Goal: Task Accomplishment & Management: Manage account settings

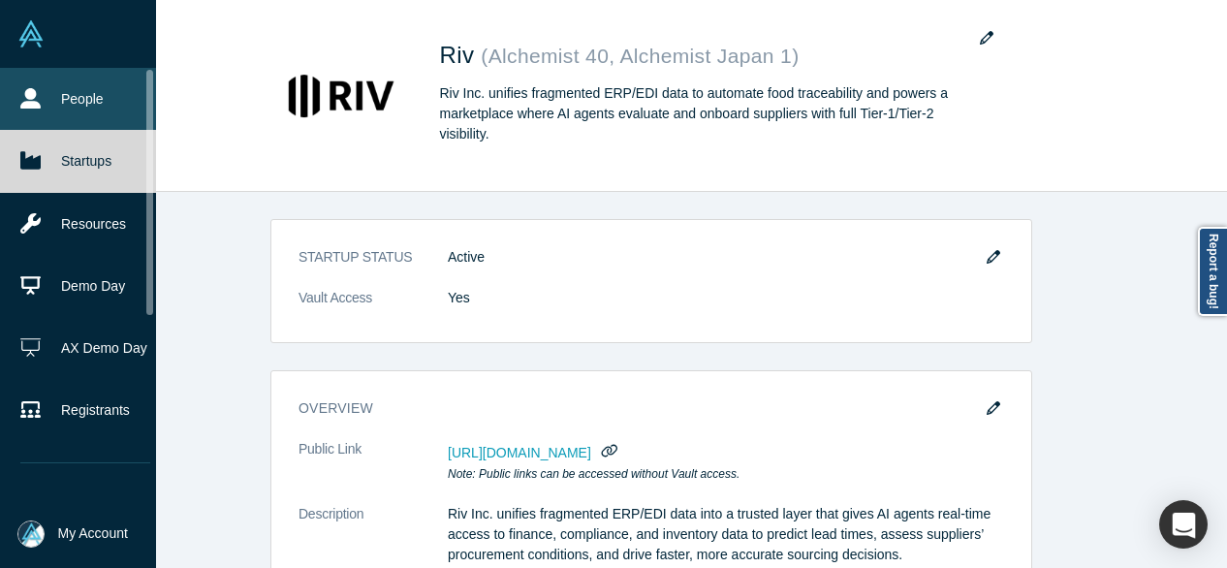
click at [41, 106] on link "People" at bounding box center [85, 99] width 171 height 62
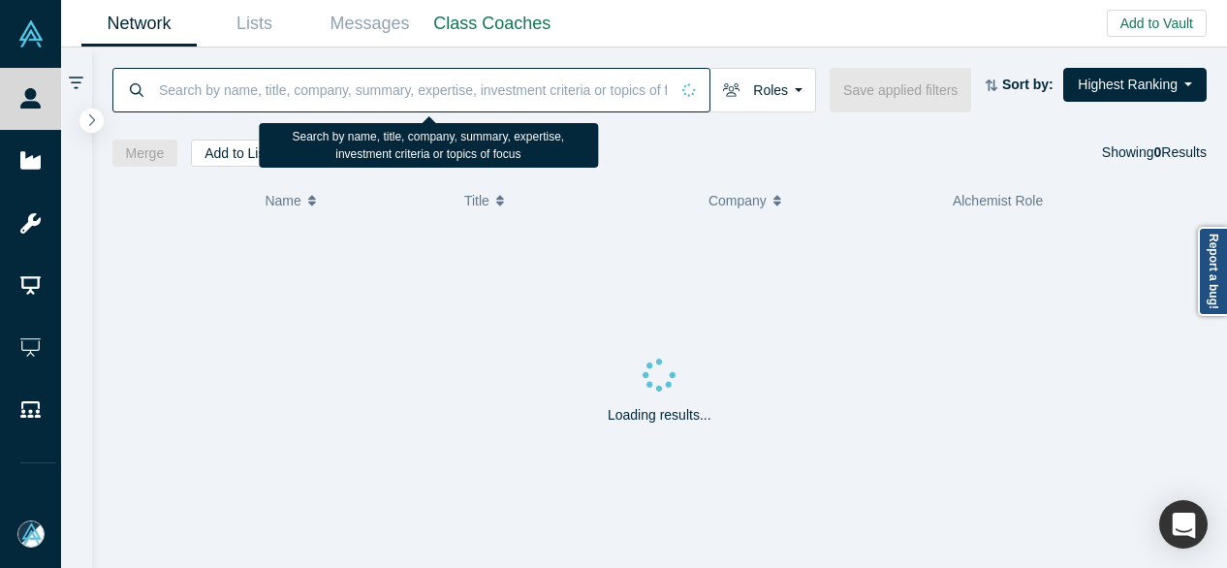
click at [266, 90] on input at bounding box center [413, 90] width 512 height 46
paste input "Alex Grimwood"
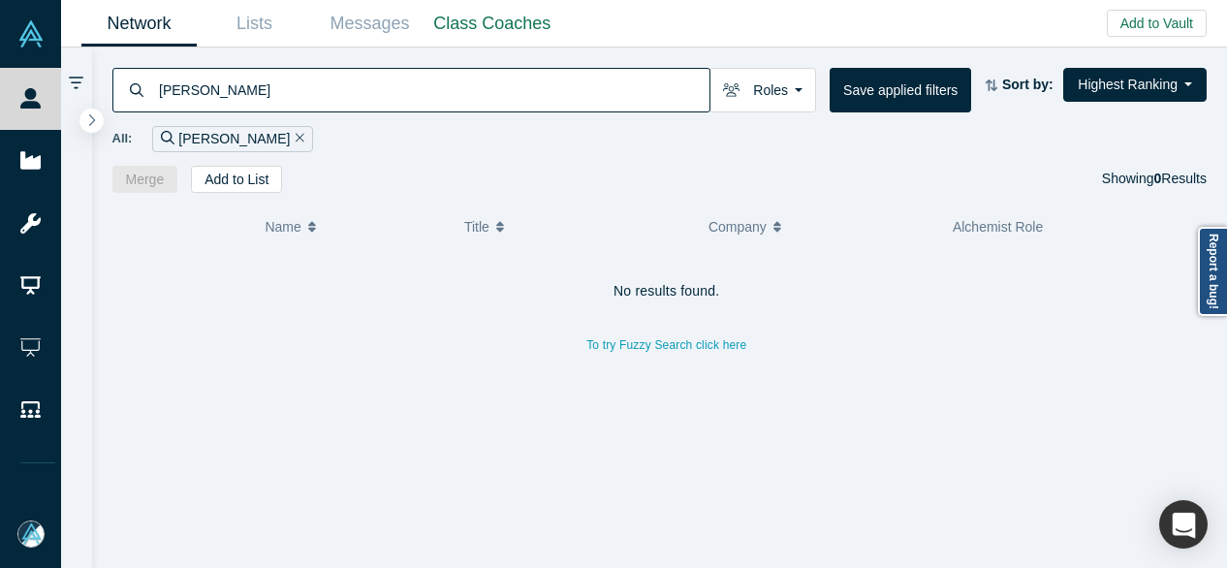
drag, startPoint x: 308, startPoint y: 92, endPoint x: 153, endPoint y: 105, distance: 155.6
click at [153, 105] on div "Alex Grimwood" at bounding box center [411, 90] width 598 height 45
paste input "bert P. Lee"
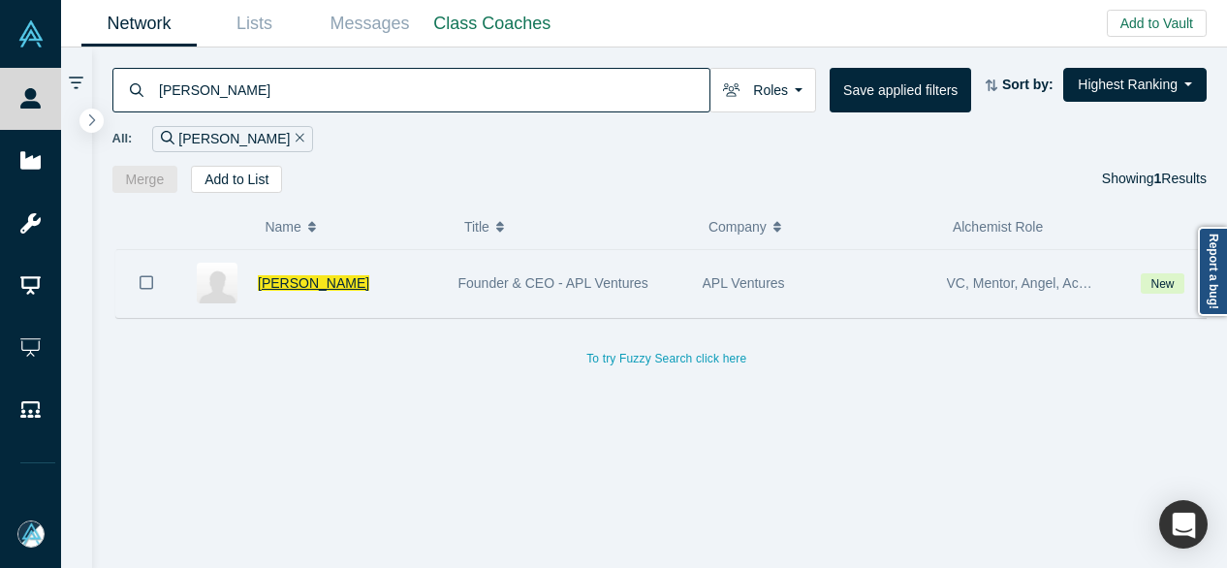
type input "Albert P. Lee"
click at [295, 275] on span "Albert P. Lee" at bounding box center [314, 283] width 112 height 16
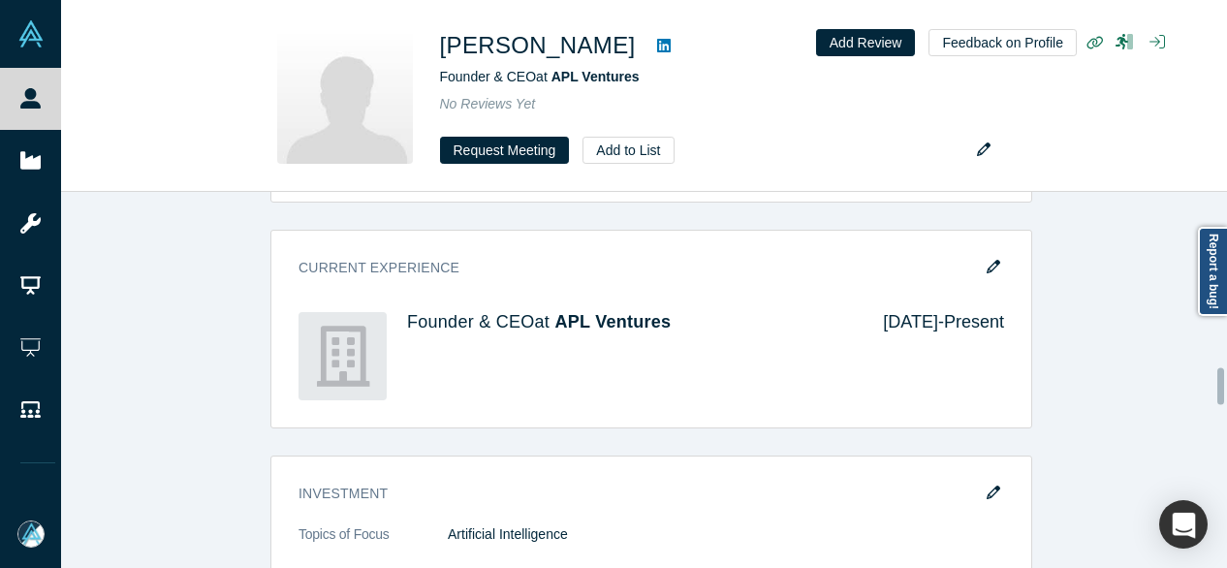
scroll to position [1778, 0]
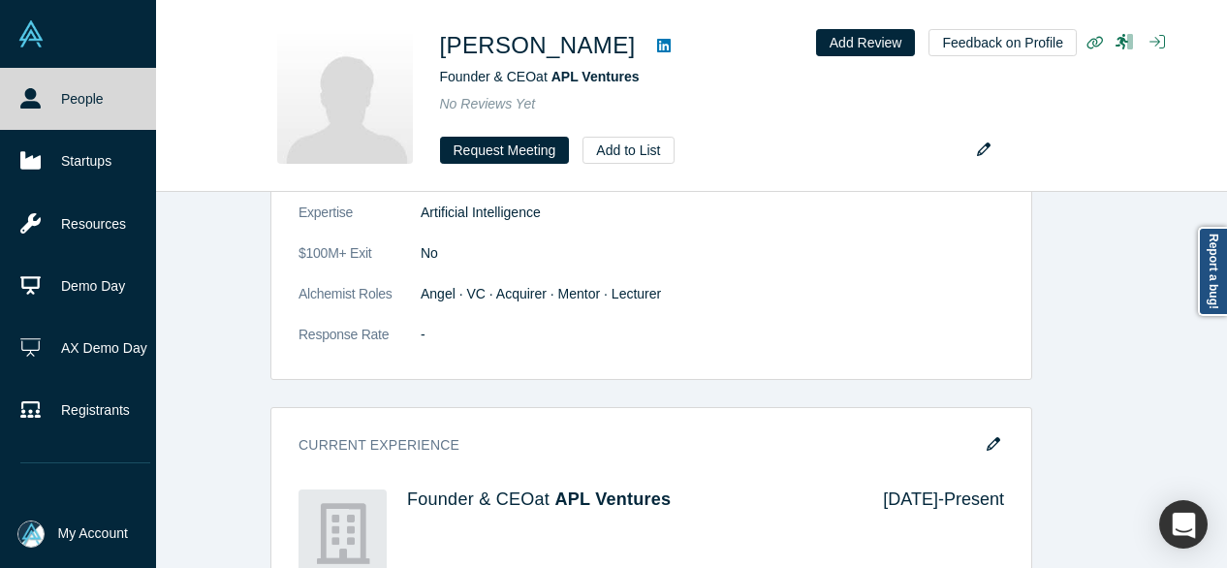
click at [68, 100] on link "People" at bounding box center [85, 99] width 171 height 62
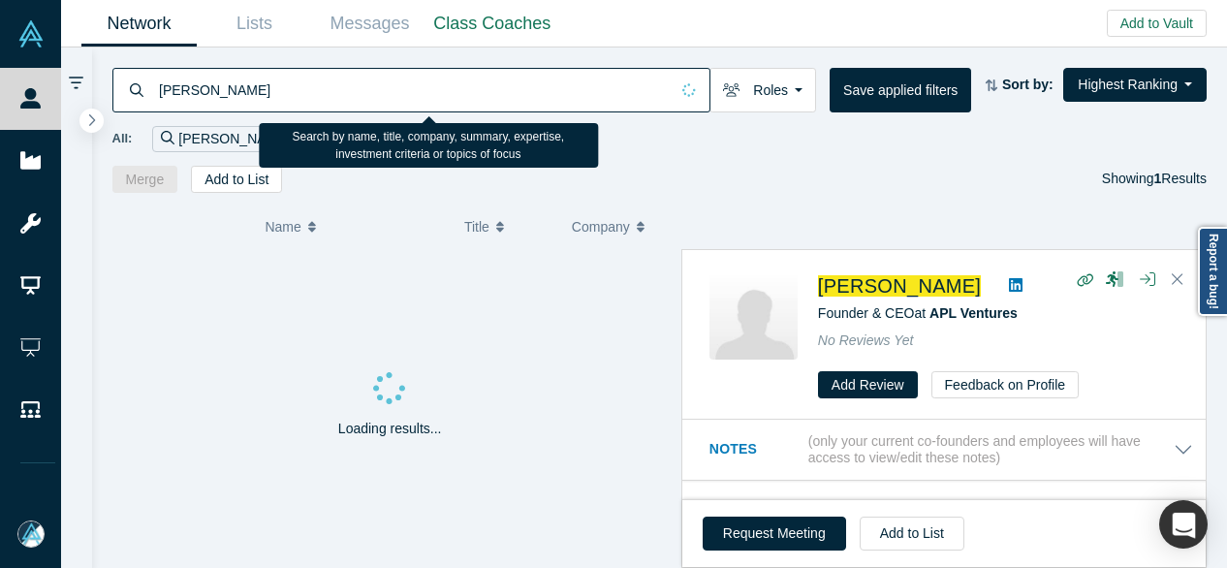
drag, startPoint x: 279, startPoint y: 92, endPoint x: 154, endPoint y: 108, distance: 126.0
click at [154, 108] on div "Albert P. Lee" at bounding box center [411, 90] width 598 height 45
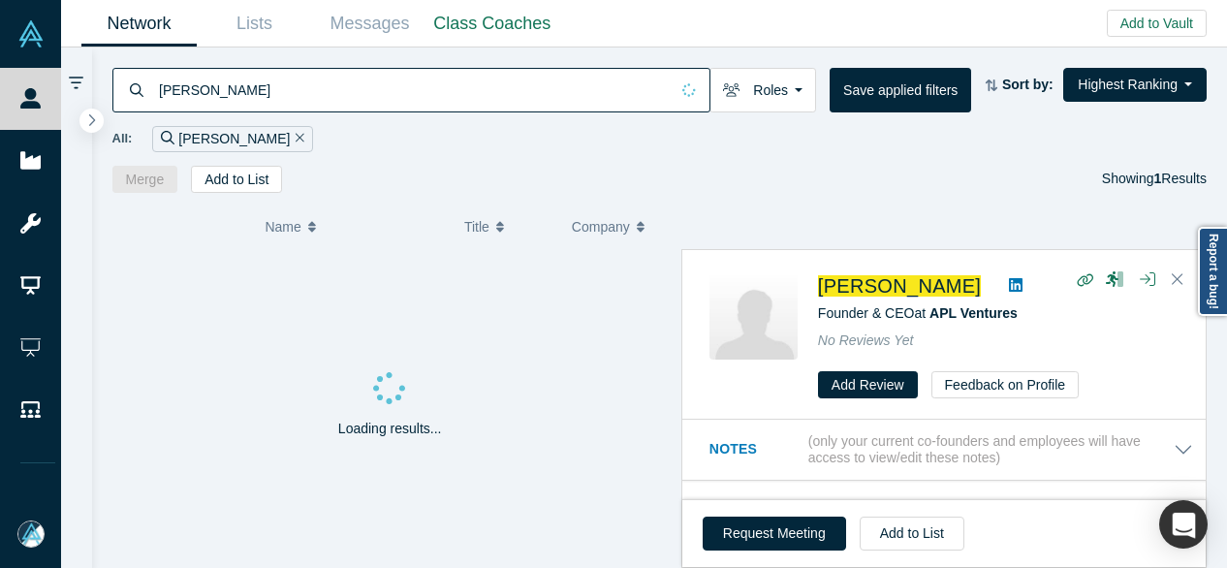
paste input "erardo Mateo"
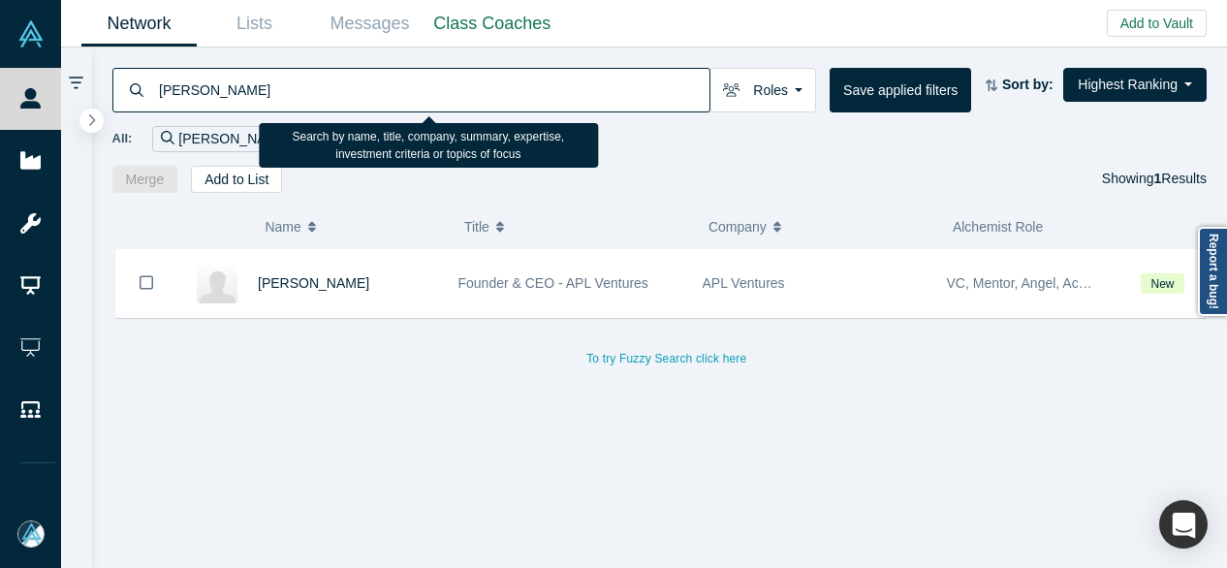
click at [161, 96] on input "erardo Mateo" at bounding box center [433, 90] width 553 height 46
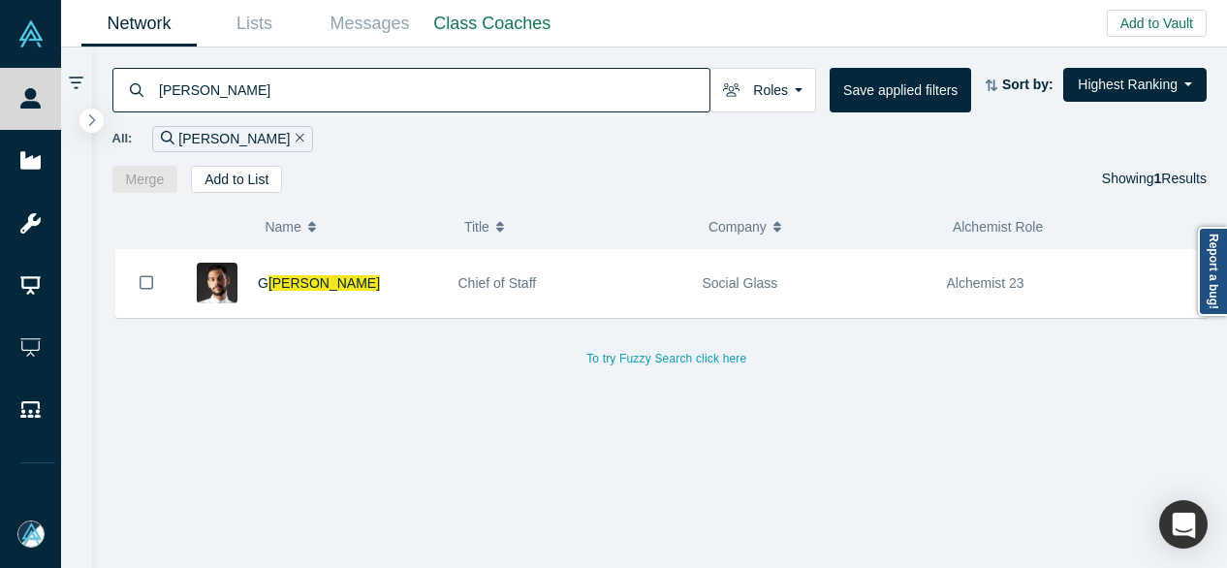
drag, startPoint x: 308, startPoint y: 106, endPoint x: 132, endPoint y: 102, distance: 176.5
click at [132, 102] on div "erardo Mateo" at bounding box center [411, 90] width 598 height 45
paste input "Taylor Schmidt"
type input "Taylor Schmidt"
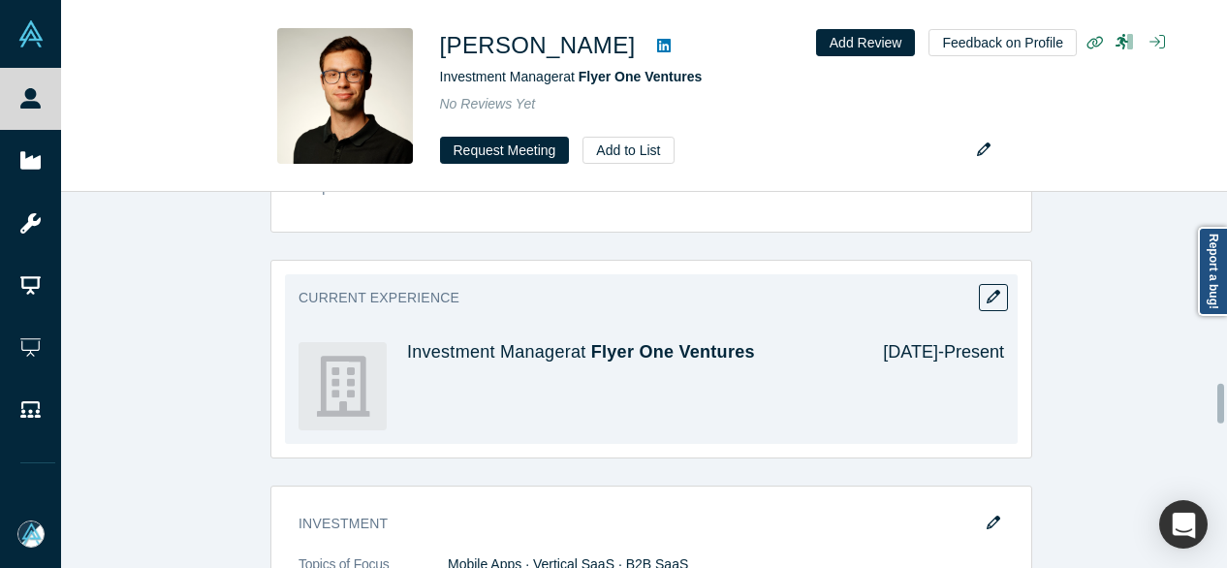
scroll to position [1842, 0]
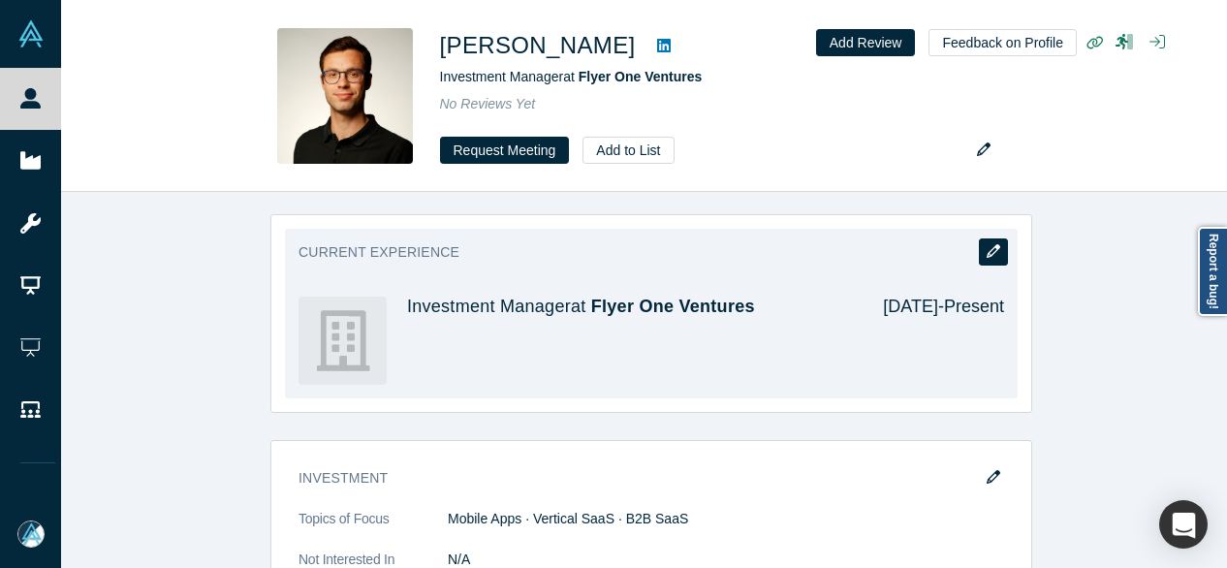
click at [991, 253] on button "button" at bounding box center [993, 252] width 29 height 27
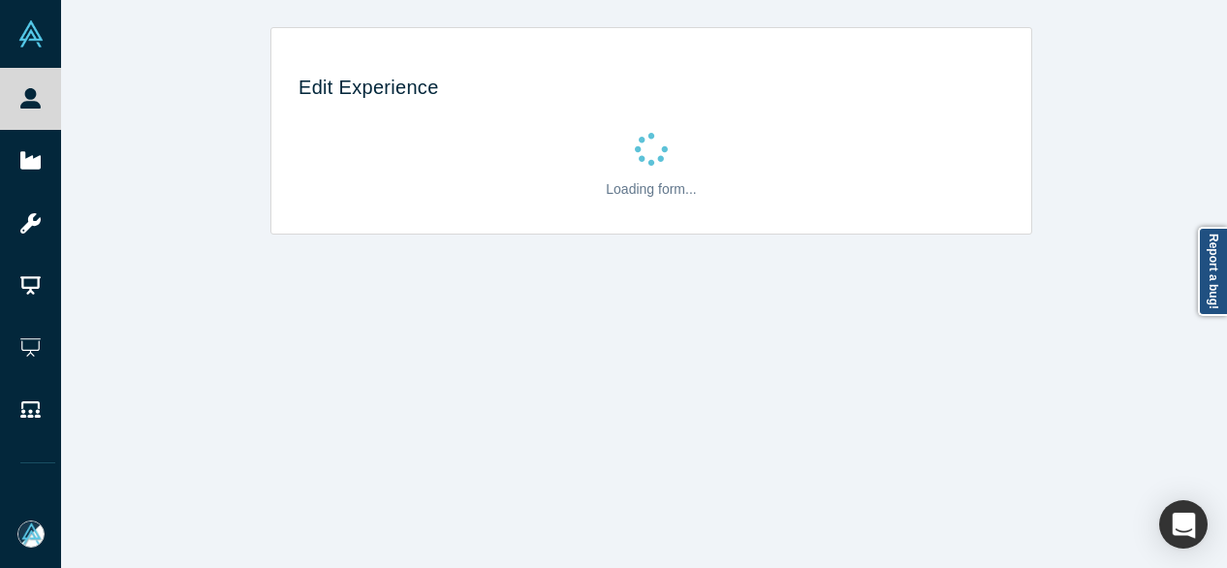
scroll to position [0, 0]
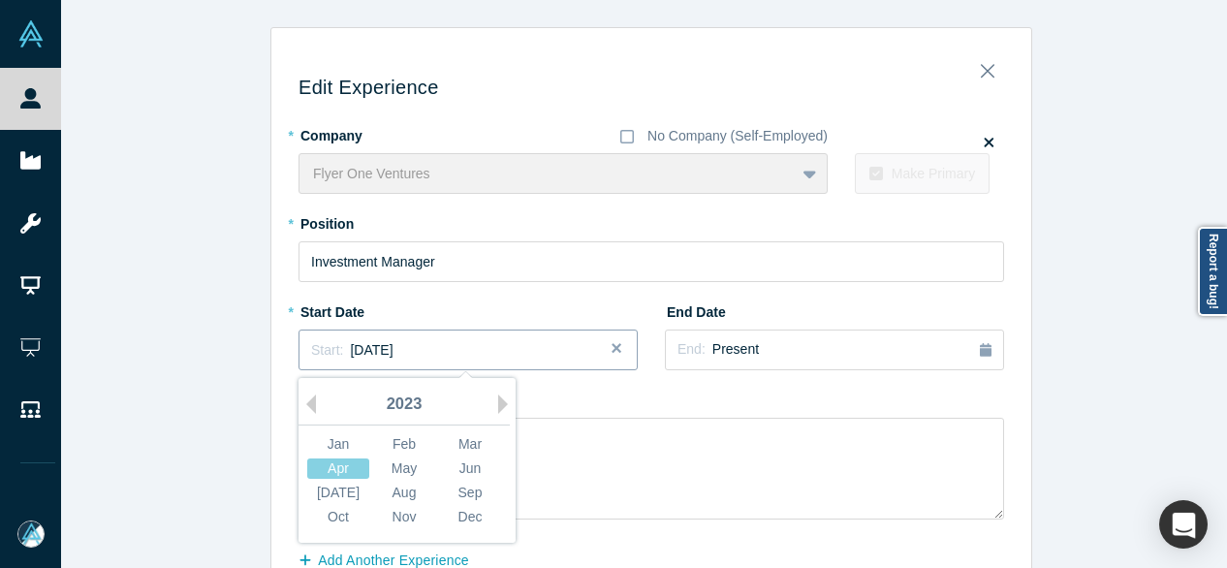
click at [384, 347] on span "April 2023" at bounding box center [371, 350] width 43 height 16
click at [498, 407] on button "Next Year" at bounding box center [507, 404] width 19 height 19
click at [410, 439] on div "Feb" at bounding box center [404, 444] width 62 height 20
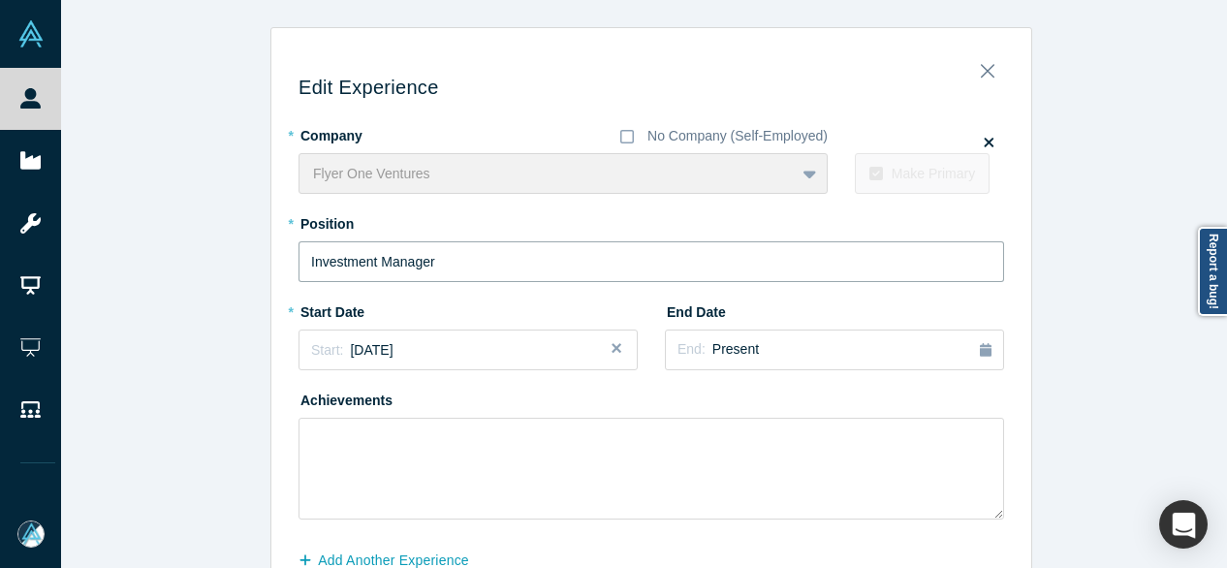
drag, startPoint x: 388, startPoint y: 276, endPoint x: 273, endPoint y: 276, distance: 114.4
click at [273, 278] on div "Edit Experience * Company No Company (Self-Employed) Flyer One Ventures To pick…" at bounding box center [651, 347] width 760 height 611
paste input "Principal"
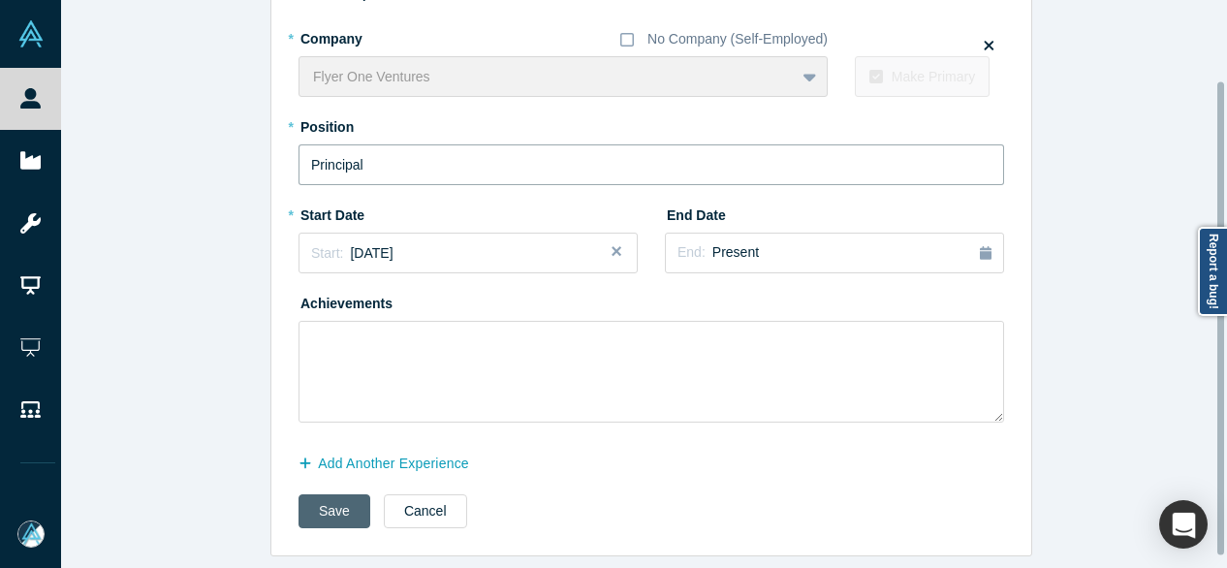
type input "Principal"
drag, startPoint x: 328, startPoint y: 515, endPoint x: 285, endPoint y: 529, distance: 45.1
click at [328, 518] on button "Save" at bounding box center [335, 511] width 72 height 34
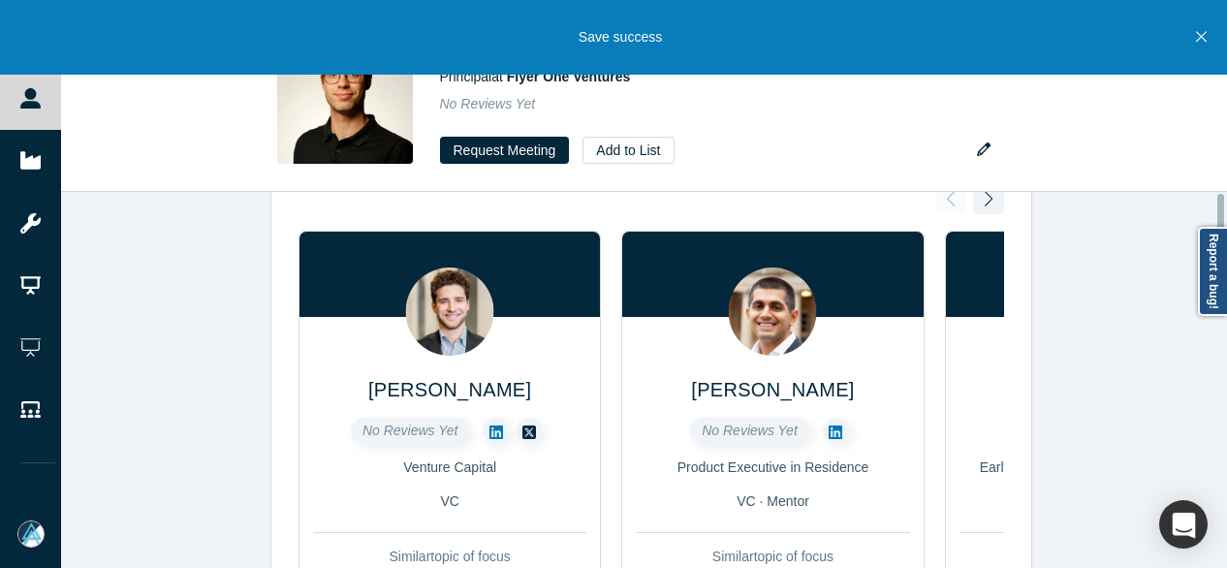
scroll to position [0, 0]
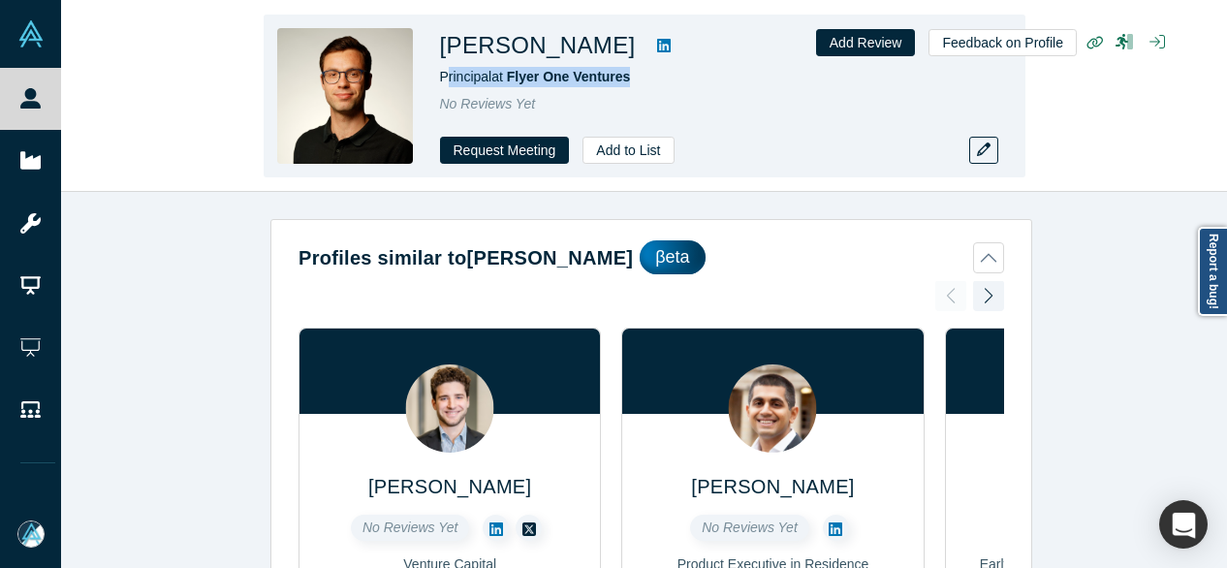
drag, startPoint x: 444, startPoint y: 80, endPoint x: 398, endPoint y: 42, distance: 60.6
click at [630, 75] on div "Oleh Karizsyi Principal at Flyer One Ventures No Reviews Yet Request Meeting Ad…" at bounding box center [645, 96] width 762 height 163
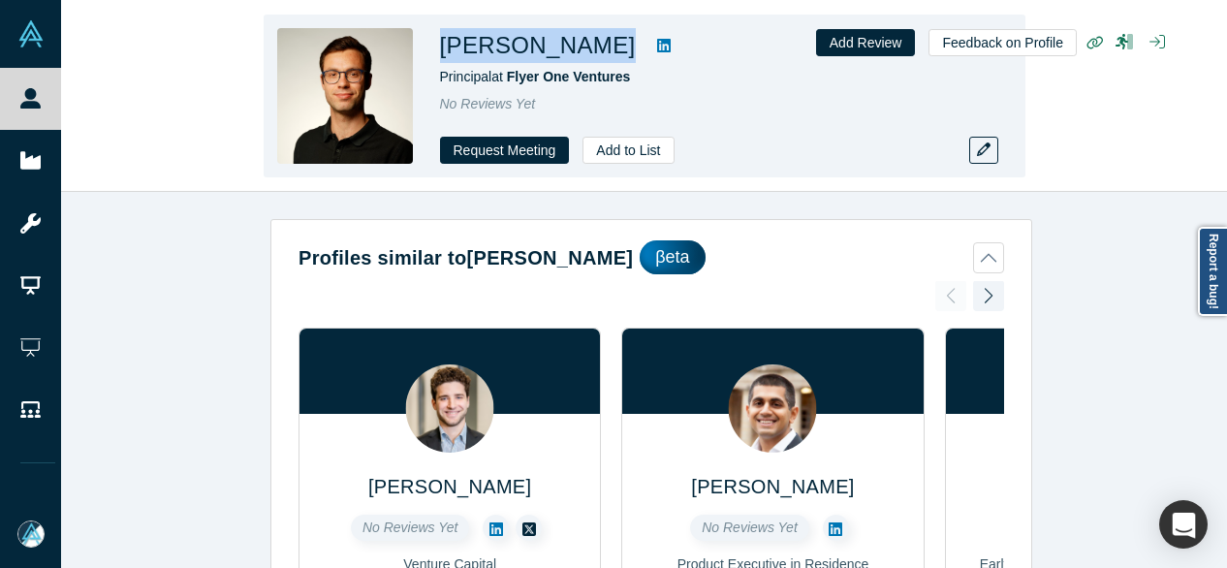
drag, startPoint x: 442, startPoint y: 41, endPoint x: 586, endPoint y: 40, distance: 143.5
click at [586, 40] on div "Oleh Karizsyi" at bounding box center [711, 45] width 543 height 35
copy div "Oleh Karizsyi"
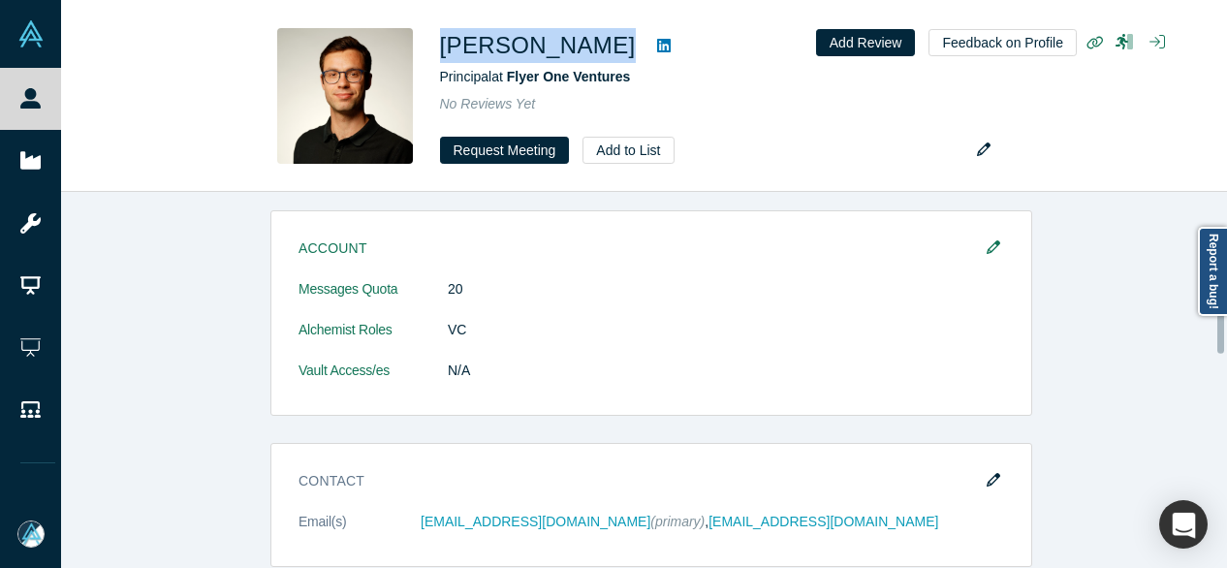
scroll to position [1164, 0]
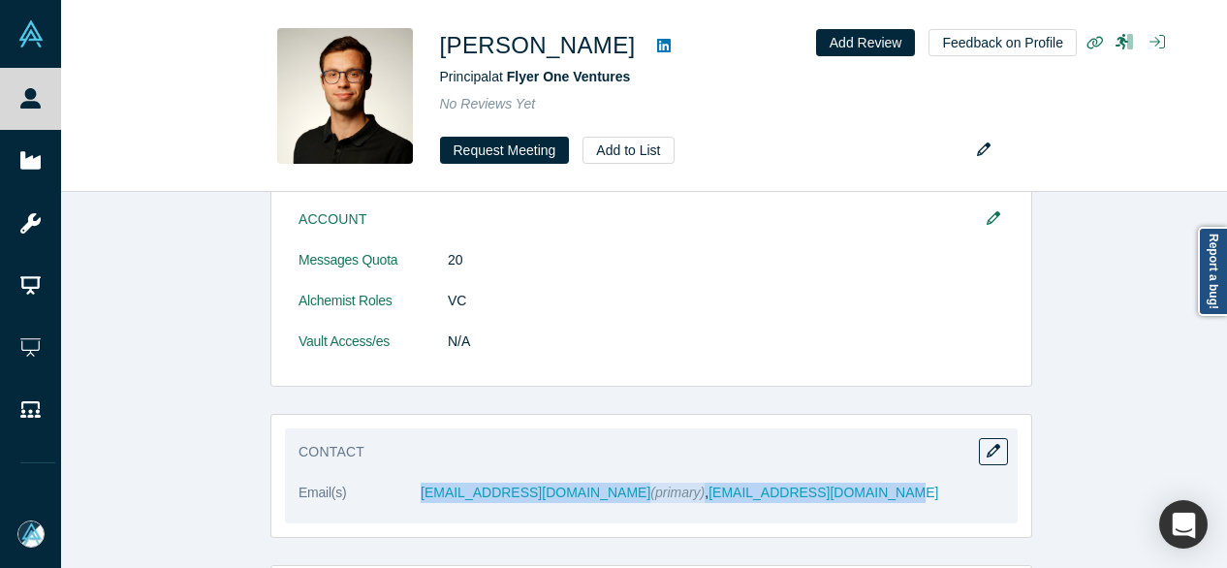
drag, startPoint x: 401, startPoint y: 499, endPoint x: 818, endPoint y: 478, distance: 417.5
click at [818, 483] on dl "Email(s) oleh.karizskyi@gmail.com (primary) , oleh.karizskyi@flyerone.vc" at bounding box center [652, 503] width 706 height 41
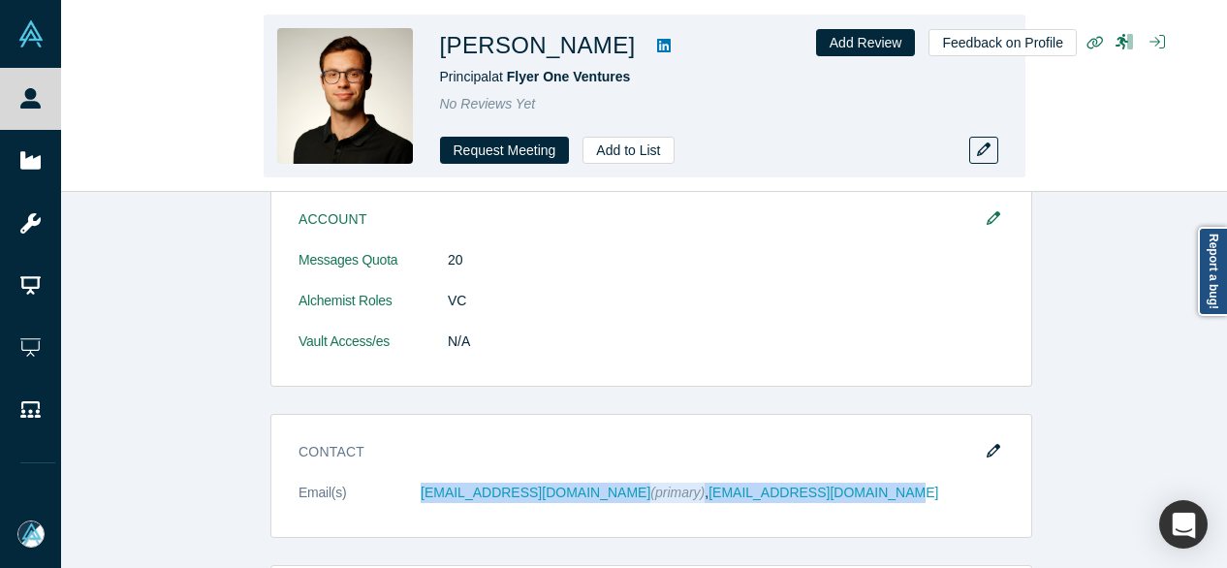
copy dl "oleh.karizskyi@gmail.com (primary) , oleh.karizskyi@flyerone.vc"
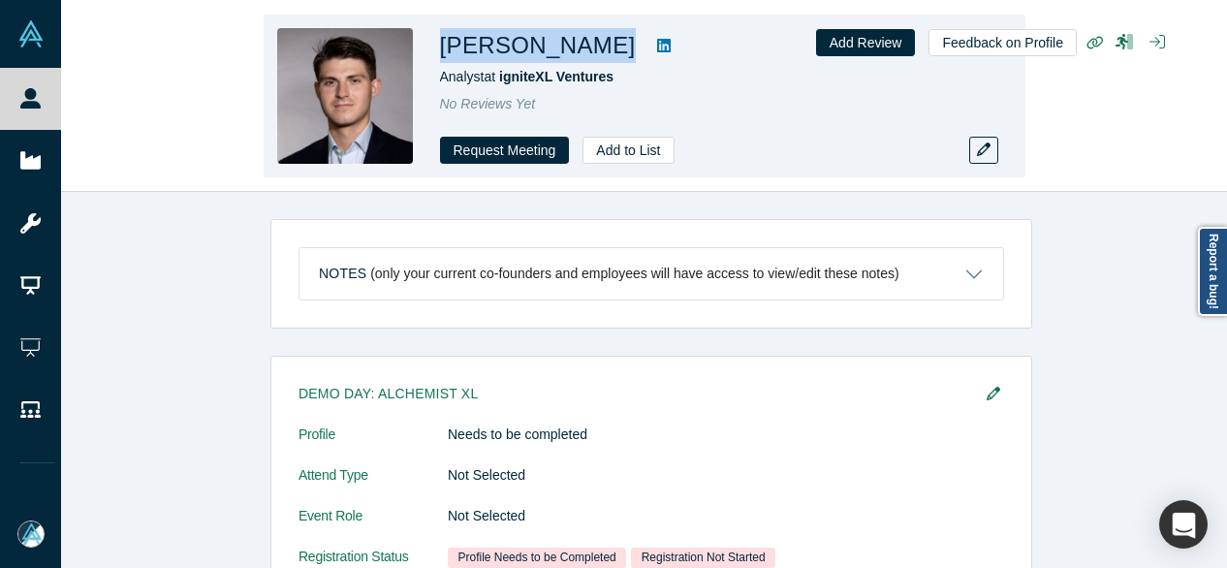
drag, startPoint x: 442, startPoint y: 42, endPoint x: 558, endPoint y: 59, distance: 117.7
click at [558, 59] on div "Luke Deasy" at bounding box center [711, 45] width 543 height 35
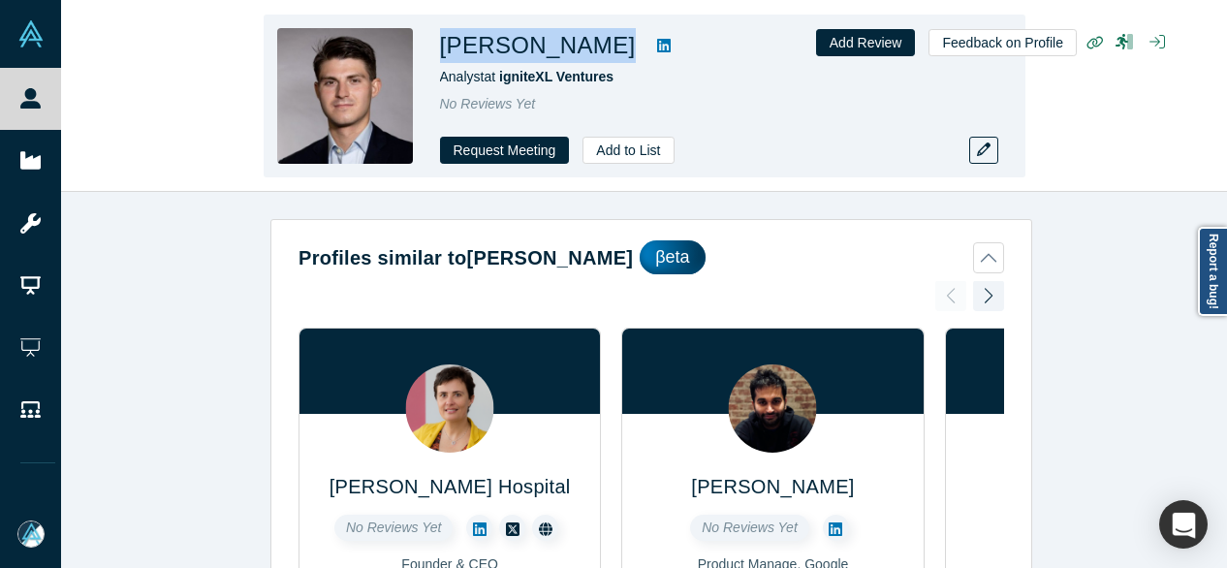
copy div "Luke Deasy"
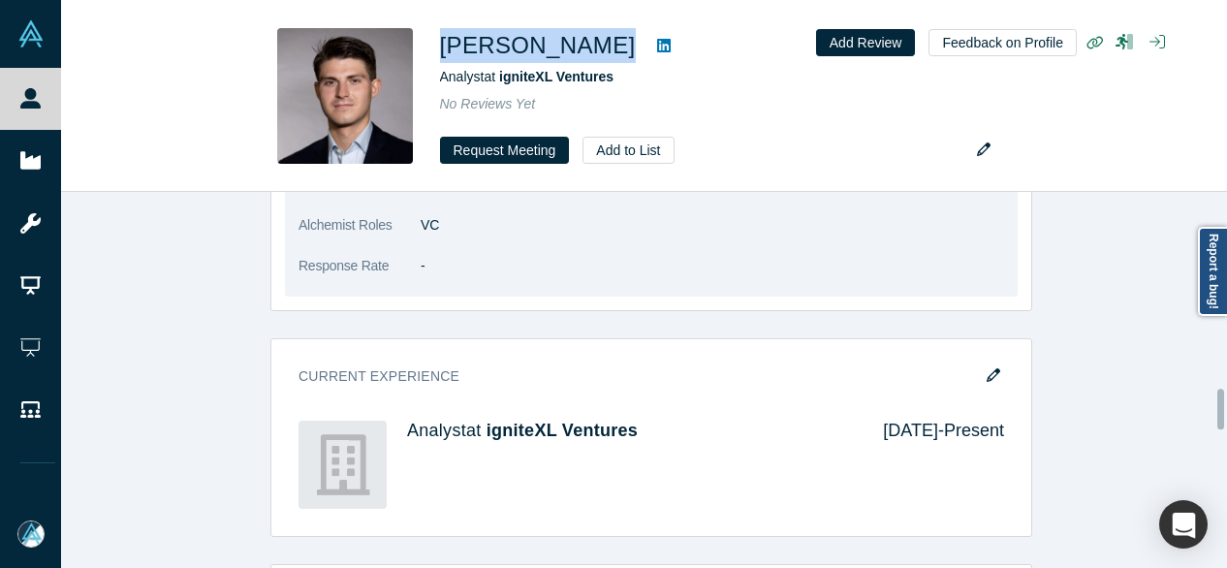
scroll to position [1842, 0]
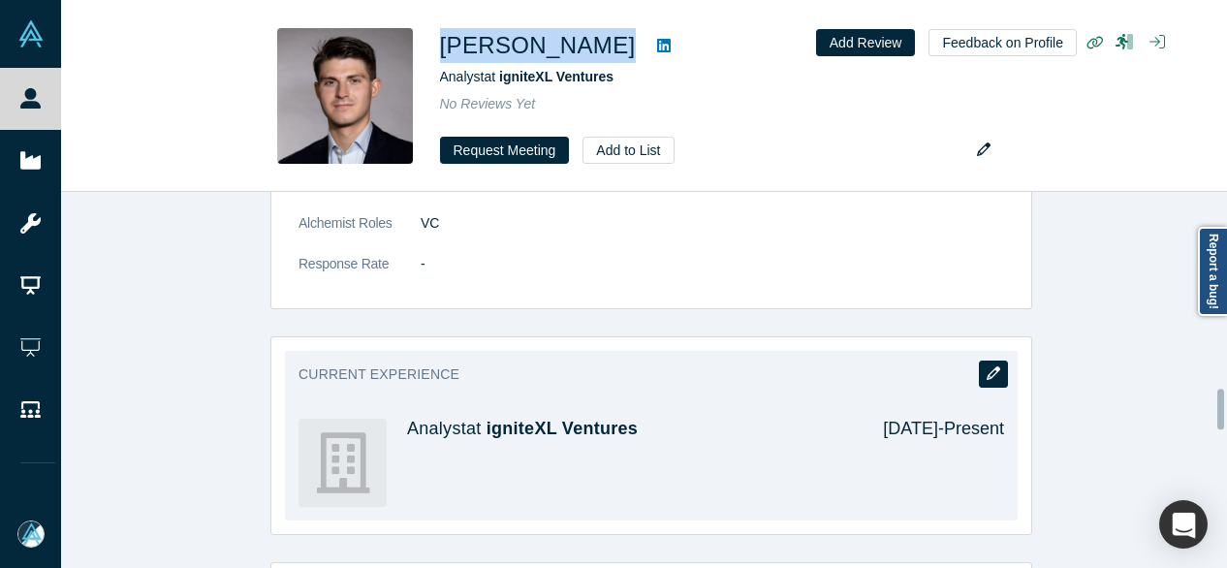
drag, startPoint x: 985, startPoint y: 347, endPoint x: 919, endPoint y: 380, distance: 73.7
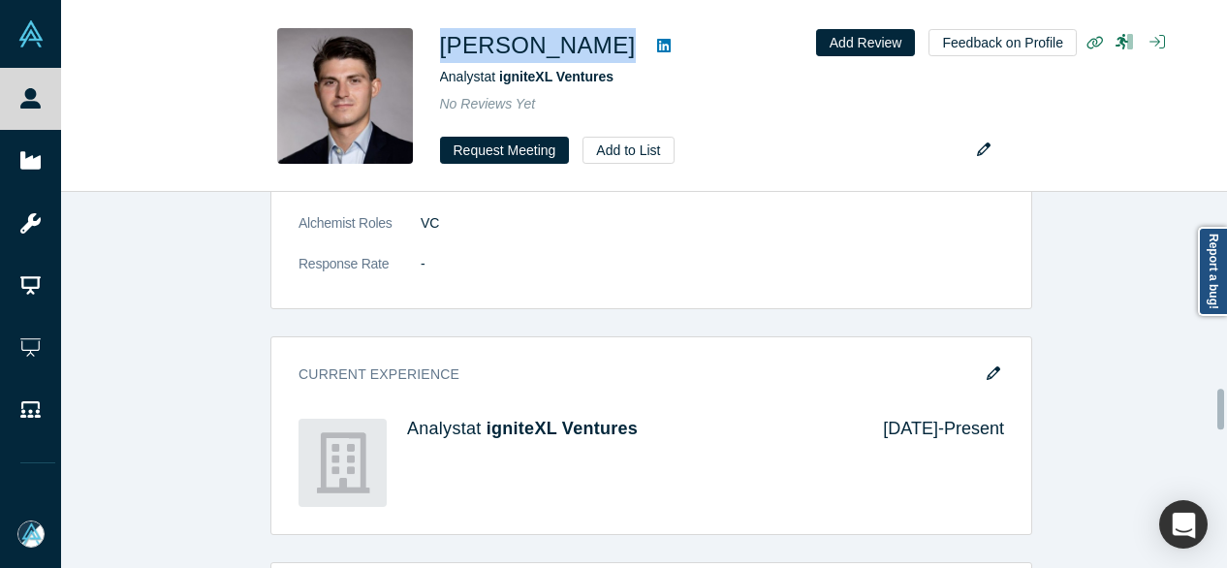
click at [987, 367] on icon "button" at bounding box center [994, 374] width 14 height 14
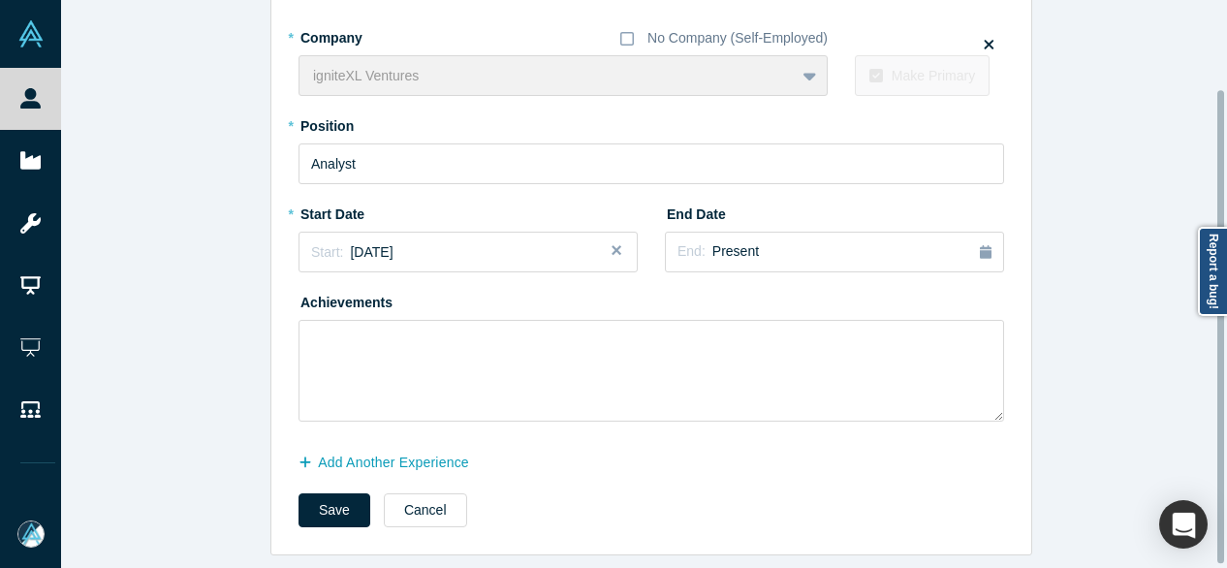
scroll to position [111, 0]
click at [446, 453] on button "Add Another Experience" at bounding box center [394, 463] width 191 height 34
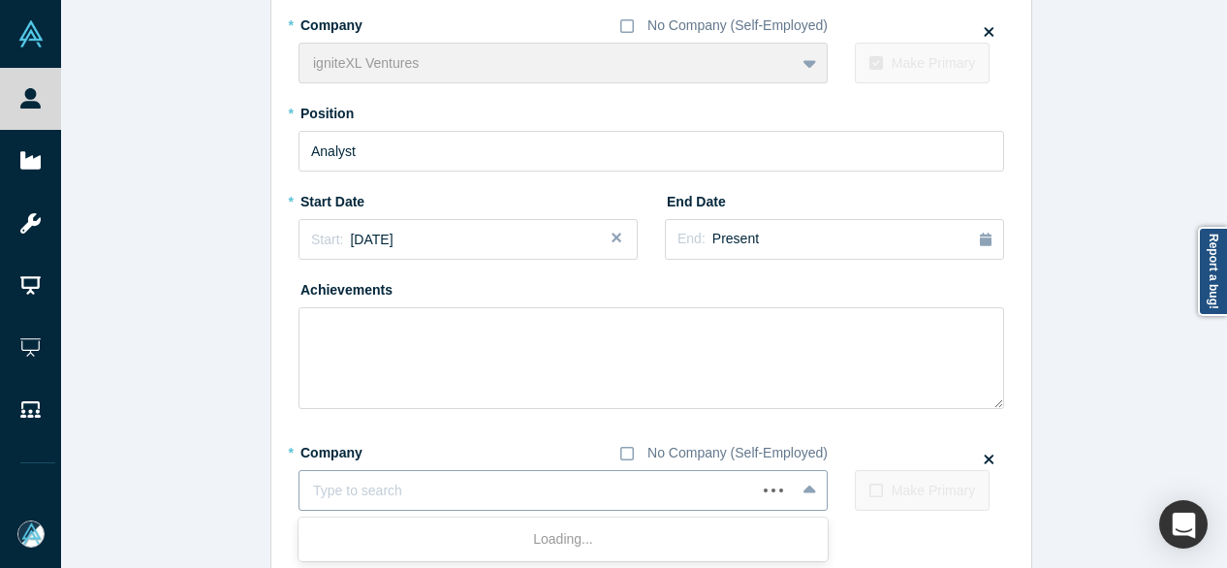
click at [370, 492] on div at bounding box center [528, 491] width 430 height 24
paste input "Founder Founder Vambrace AI"
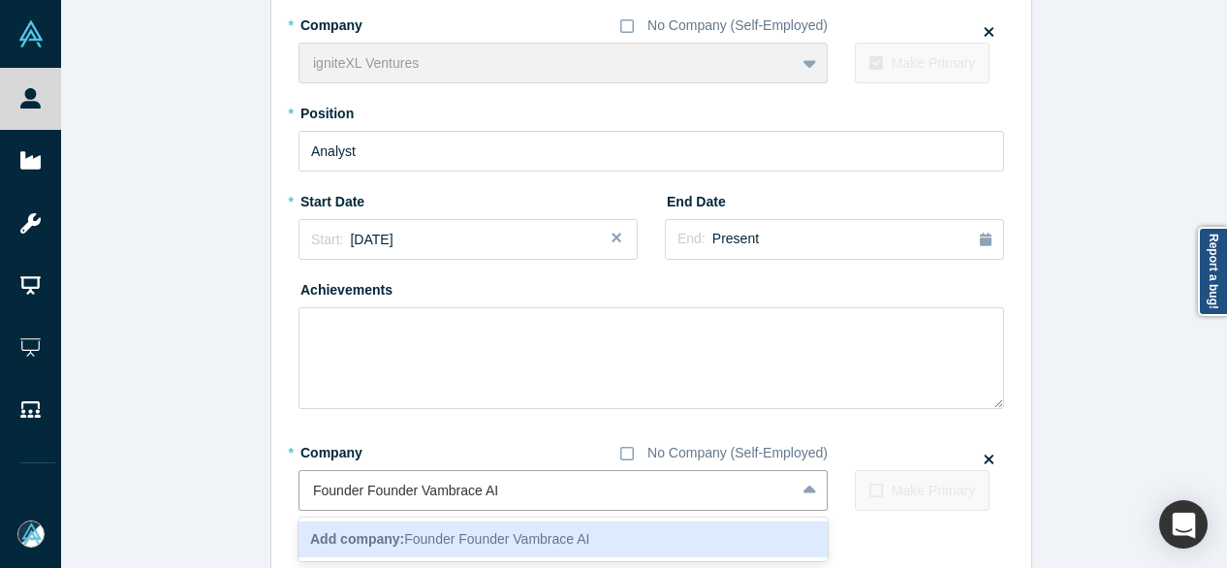
drag, startPoint x: 412, startPoint y: 492, endPoint x: 249, endPoint y: 501, distance: 163.2
click at [249, 501] on div "Edit Experience * Company No Company (Self-Employed) igniteXL Ventures To pick …" at bounding box center [651, 281] width 1181 height 728
type input "Vambrace AI"
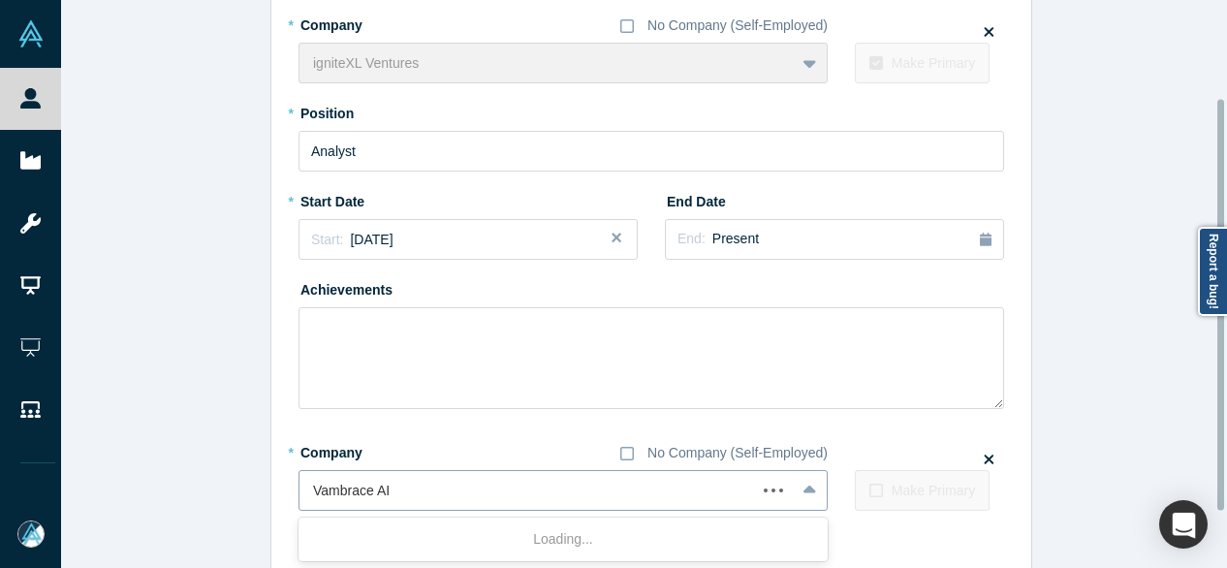
scroll to position [207, 0]
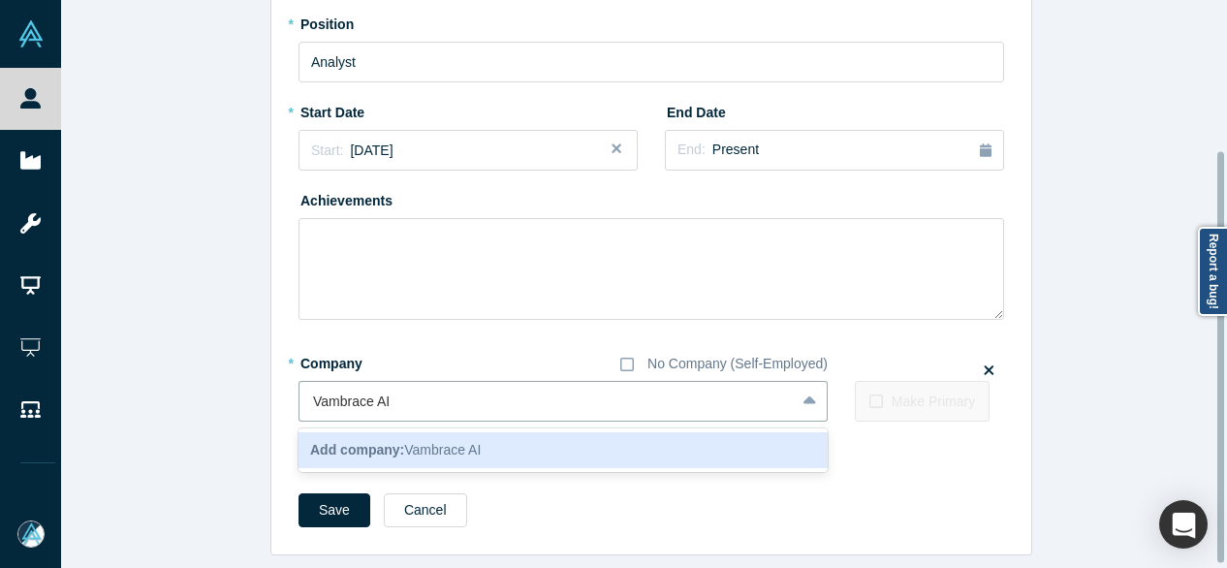
click at [403, 446] on span "Add company: Vambrace AI" at bounding box center [395, 450] width 171 height 16
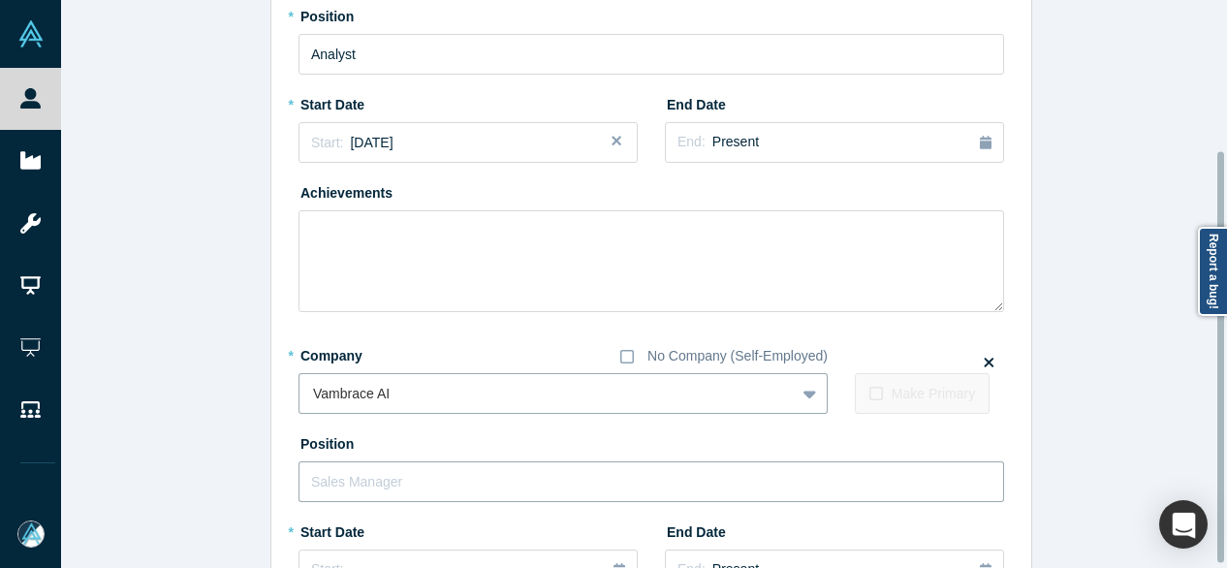
click at [396, 478] on input "text" at bounding box center [652, 482] width 706 height 41
paste input "Founder Founder"
drag, startPoint x: 364, startPoint y: 482, endPoint x: 515, endPoint y: 484, distance: 151.3
click at [515, 484] on input "Founder Founder" at bounding box center [652, 482] width 706 height 41
type input "Founder"
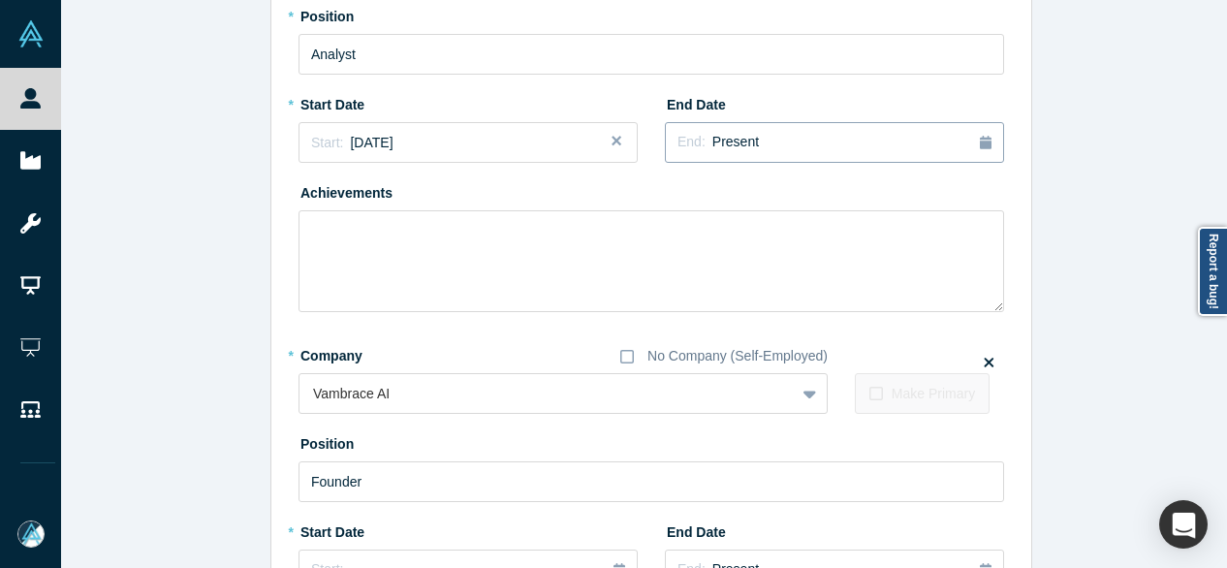
click at [747, 149] on div "End: Present" at bounding box center [835, 142] width 314 height 21
click at [891, 291] on div "Aug" at bounding box center [894, 285] width 62 height 20
drag, startPoint x: 366, startPoint y: 52, endPoint x: 250, endPoint y: 80, distance: 118.8
click at [250, 80] on div "Edit Experience * Company No Company (Self-Employed) igniteXL Ventures To pick …" at bounding box center [651, 347] width 1181 height 1054
paste input "VC"
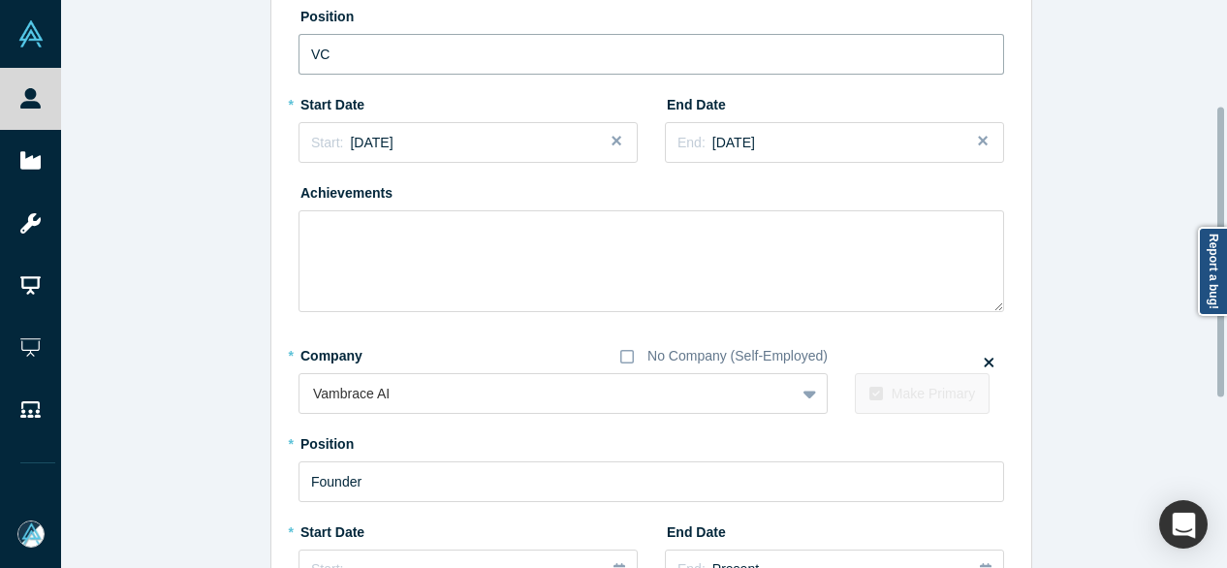
scroll to position [111, 0]
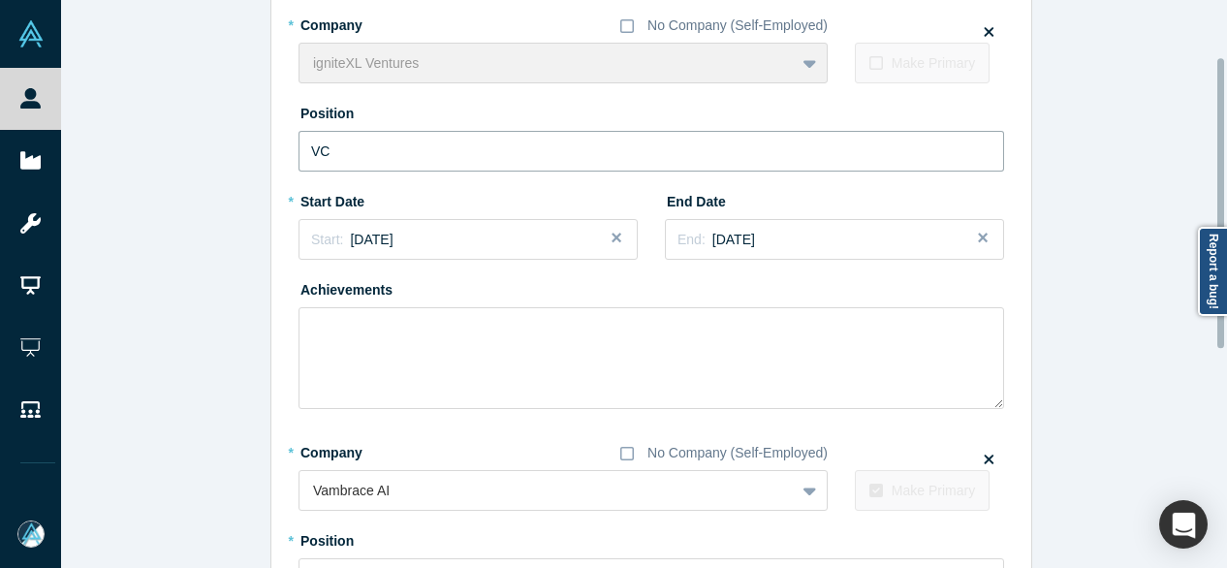
type input "VC"
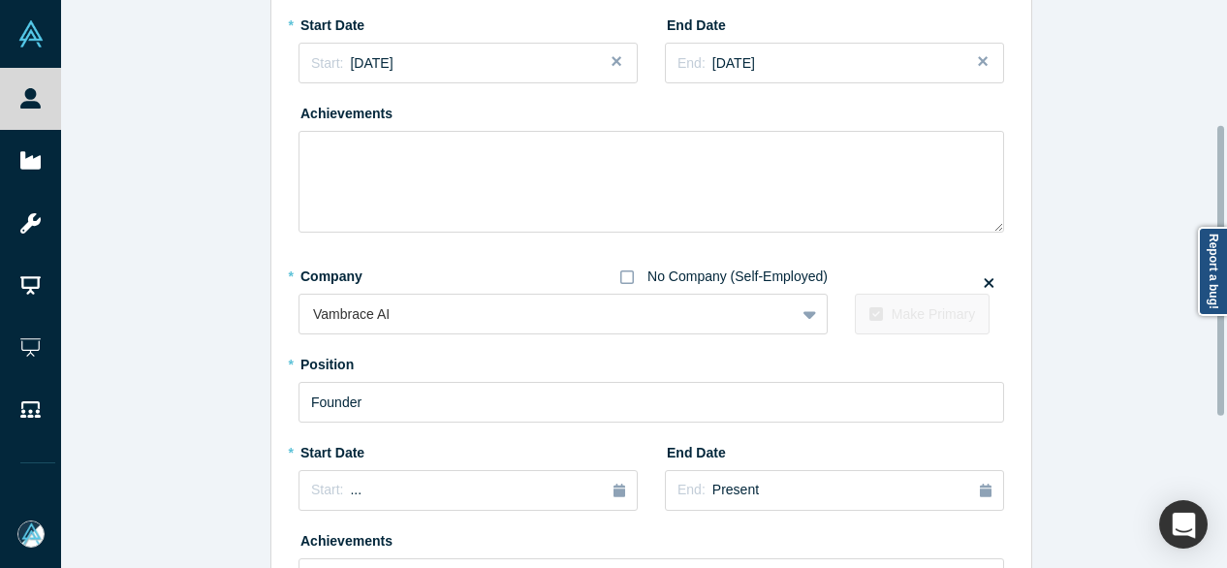
scroll to position [304, 0]
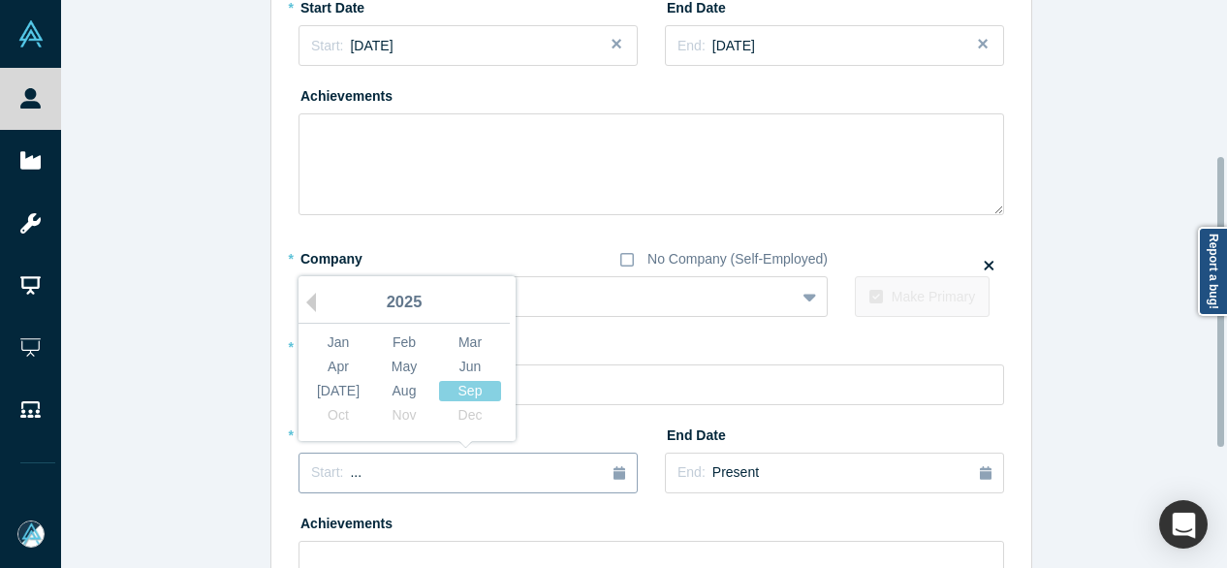
click at [435, 468] on div "Start: ..." at bounding box center [468, 472] width 314 height 21
click at [454, 389] on div "Sep" at bounding box center [470, 391] width 62 height 20
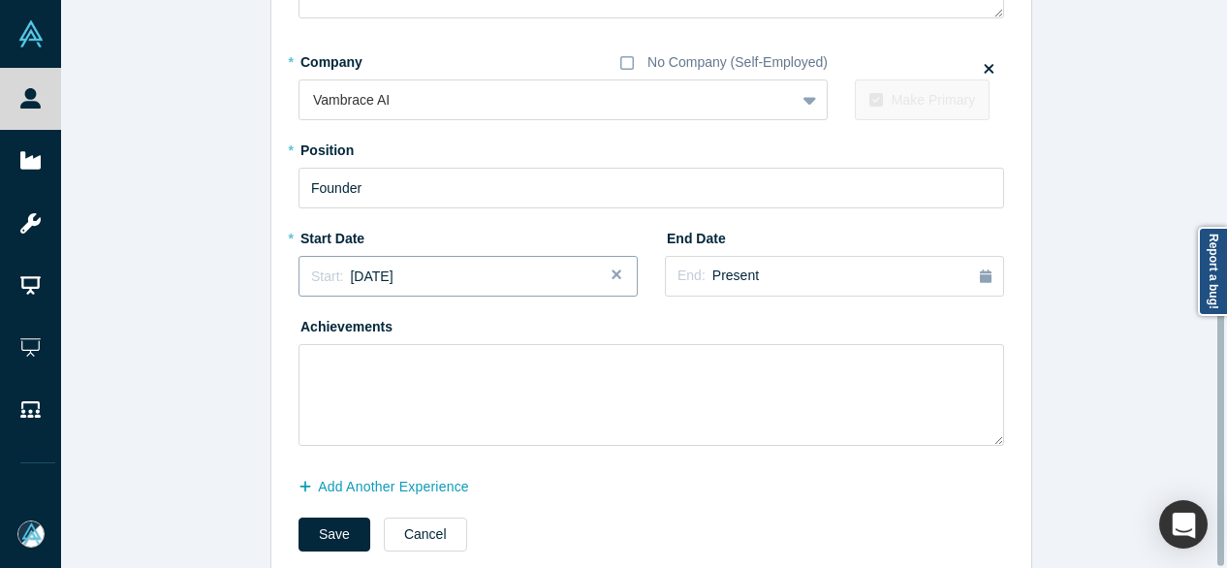
scroll to position [538, 0]
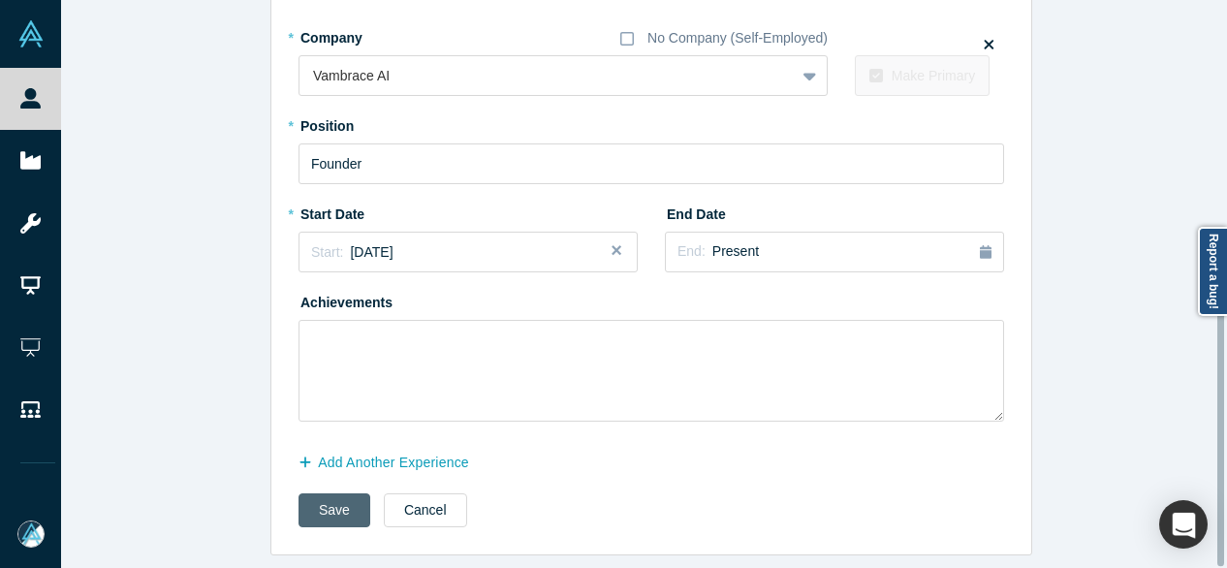
click at [314, 500] on button "Save" at bounding box center [335, 511] width 72 height 34
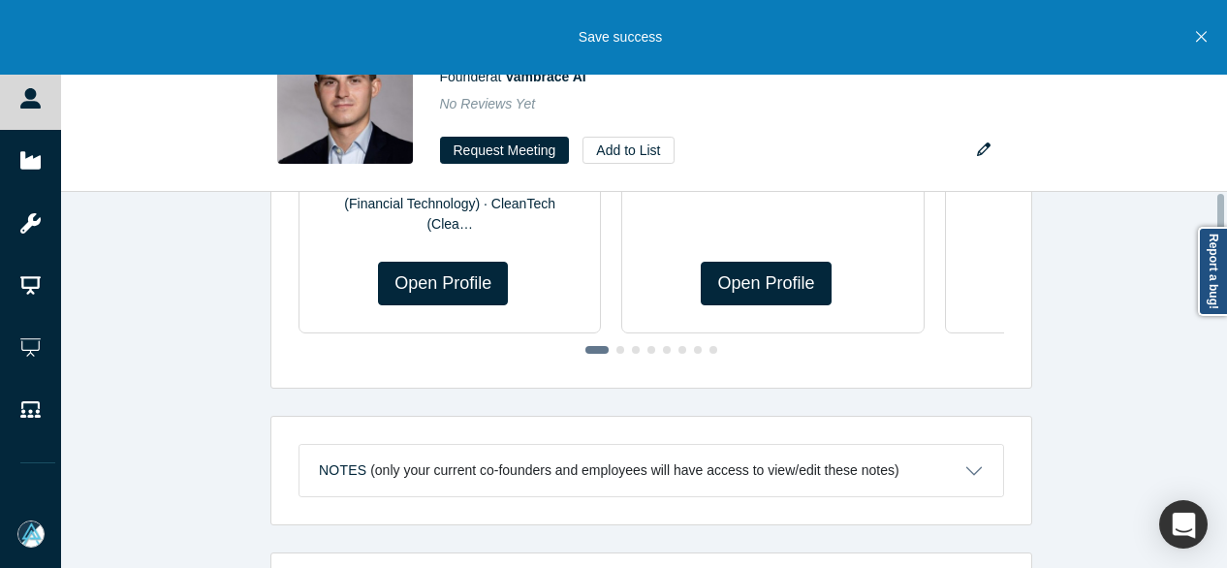
scroll to position [0, 0]
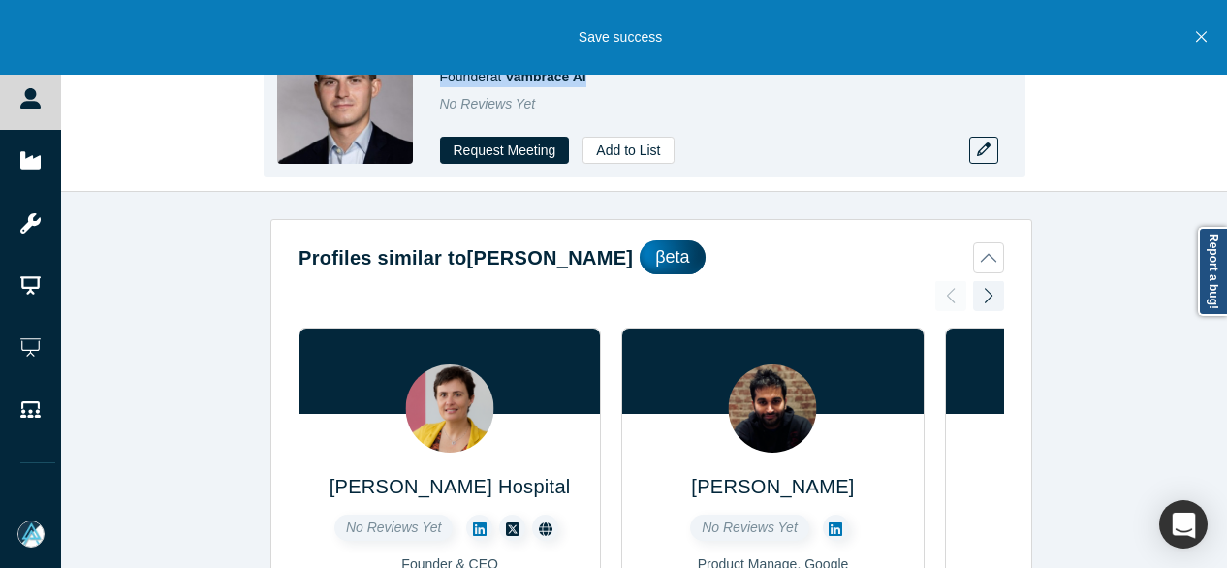
drag, startPoint x: 440, startPoint y: 84, endPoint x: 607, endPoint y: 88, distance: 166.8
click at [607, 88] on div "Luke Deasy Founder at Vambrace AI No Reviews Yet Request Meeting Add to List" at bounding box center [711, 96] width 543 height 136
copy span "Founder at Vambrace AI"
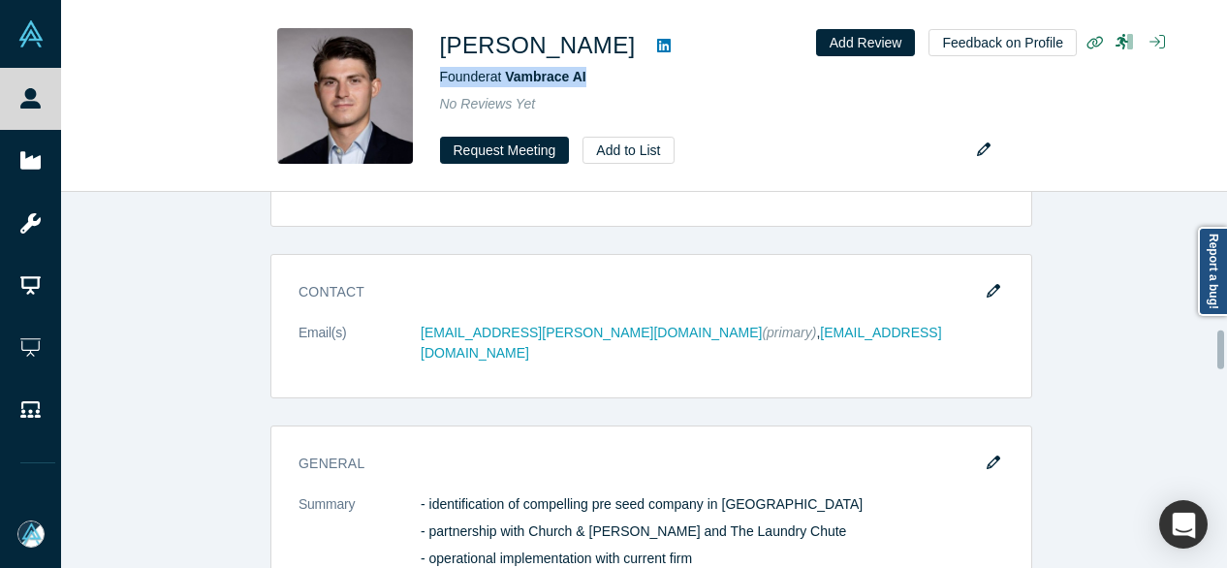
scroll to position [1357, 0]
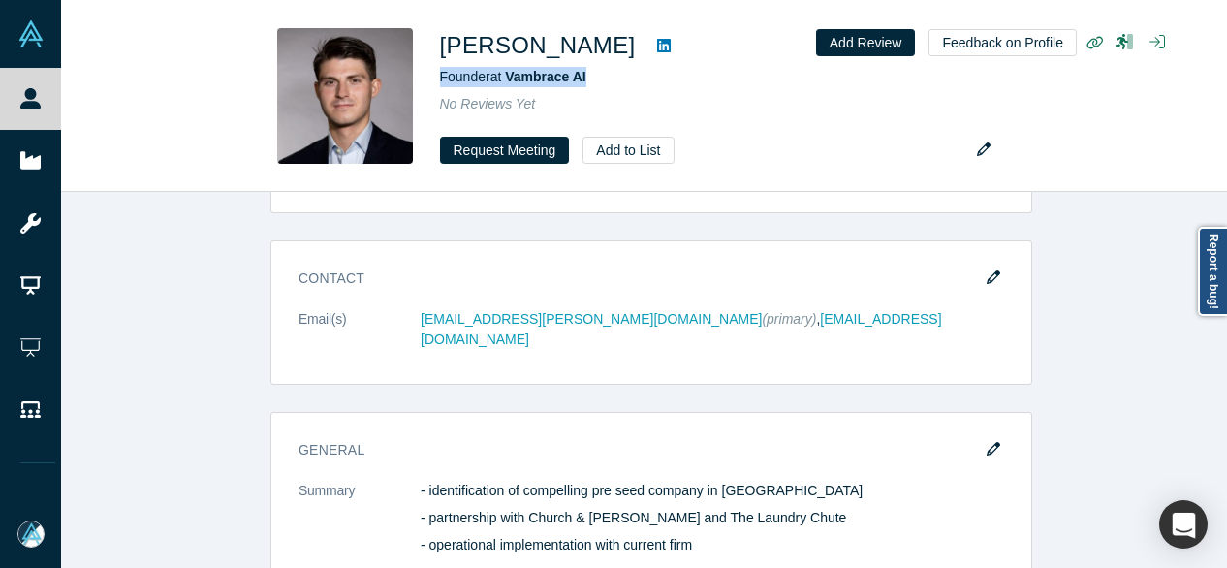
click at [995, 271] on button "button" at bounding box center [993, 278] width 29 height 27
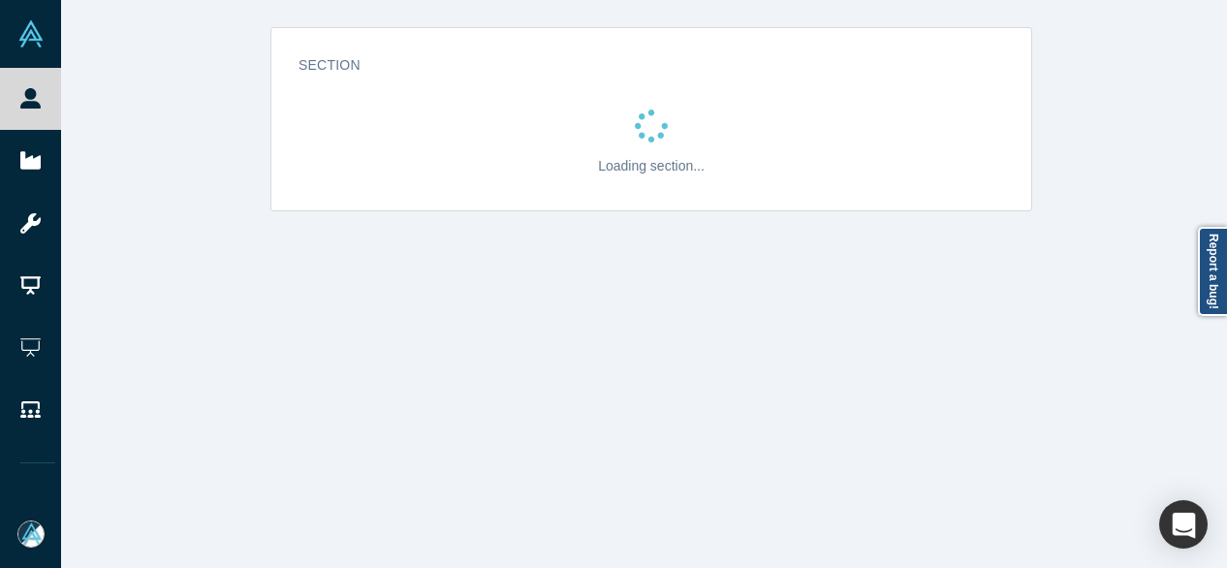
scroll to position [0, 0]
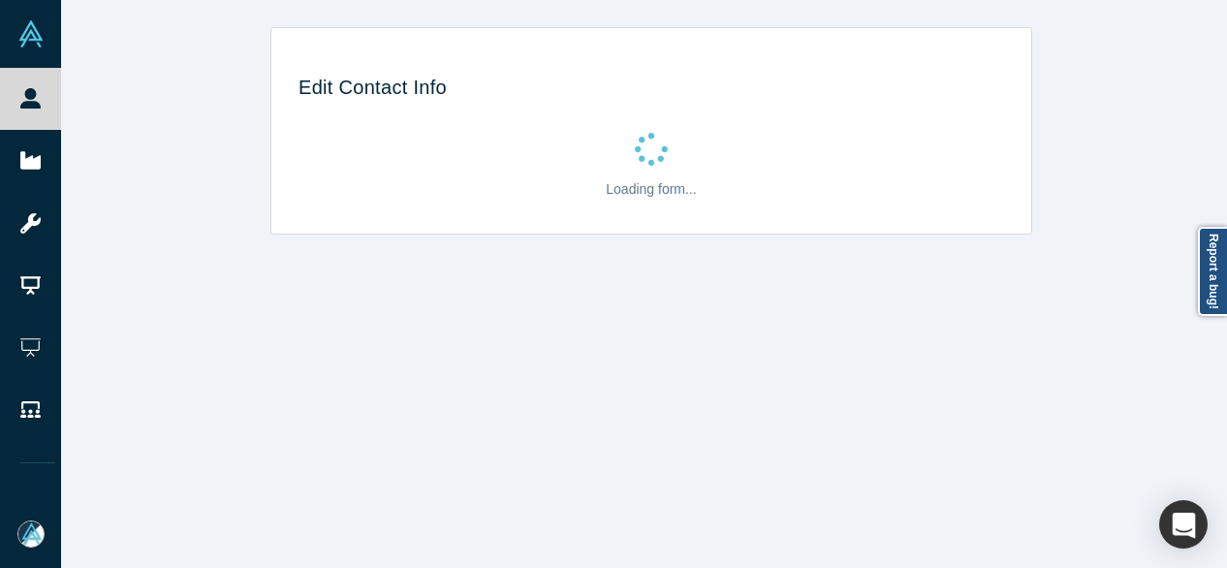
select select "US"
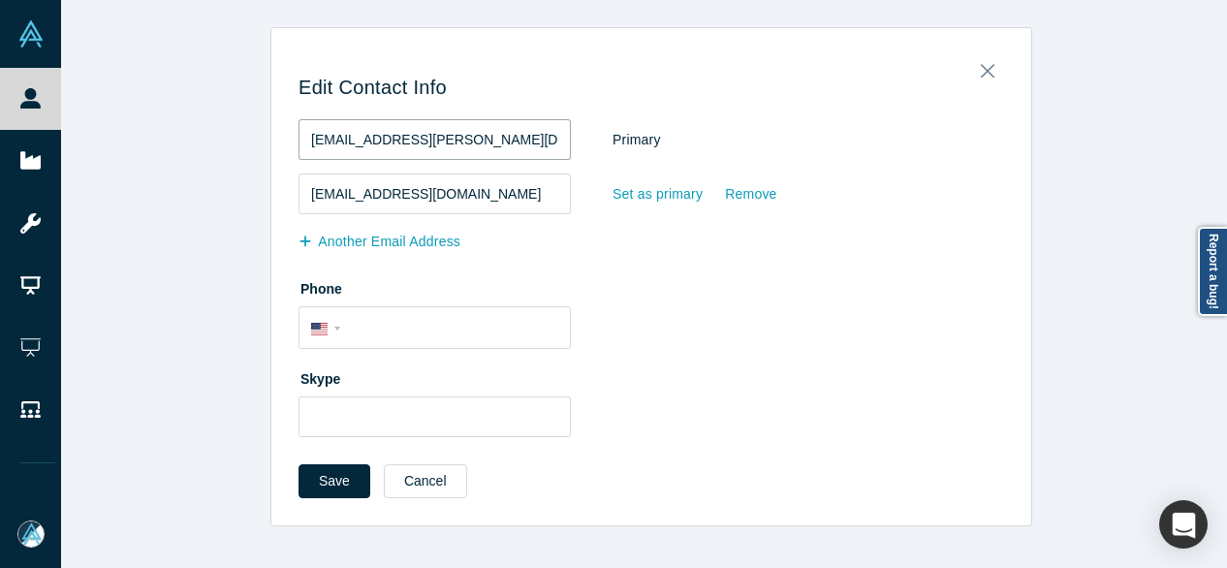
drag, startPoint x: 487, startPoint y: 148, endPoint x: 276, endPoint y: 163, distance: 210.9
click at [276, 163] on div "Edit Contact Info luke.n.deasy@gmail.com Primary luke@ignitexl.com Set as prima…" at bounding box center [651, 284] width 760 height 484
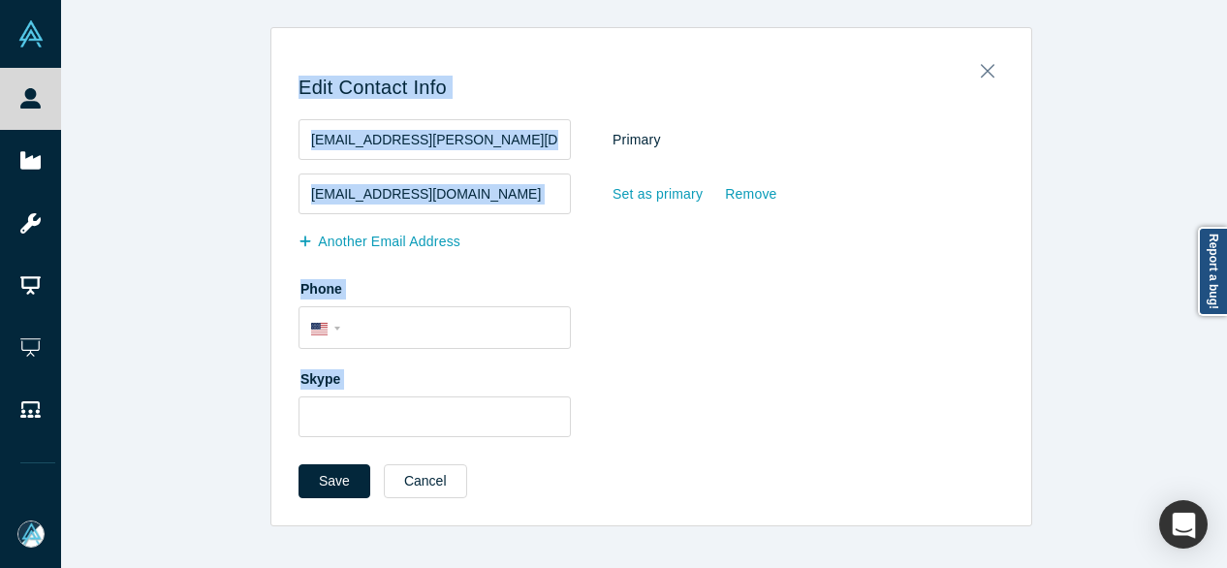
drag, startPoint x: 308, startPoint y: 558, endPoint x: 321, endPoint y: 584, distance: 29.1
click at [321, 567] on html "People Startups Resources Demo Day AX Demo Day Registrants Settings Dashboard E…" at bounding box center [613, 284] width 1227 height 568
click at [146, 234] on div "Edit Contact Info luke.n.deasy@gmail.com Primary luke@ignitexl.com Set as prima…" at bounding box center [651, 276] width 1181 height 499
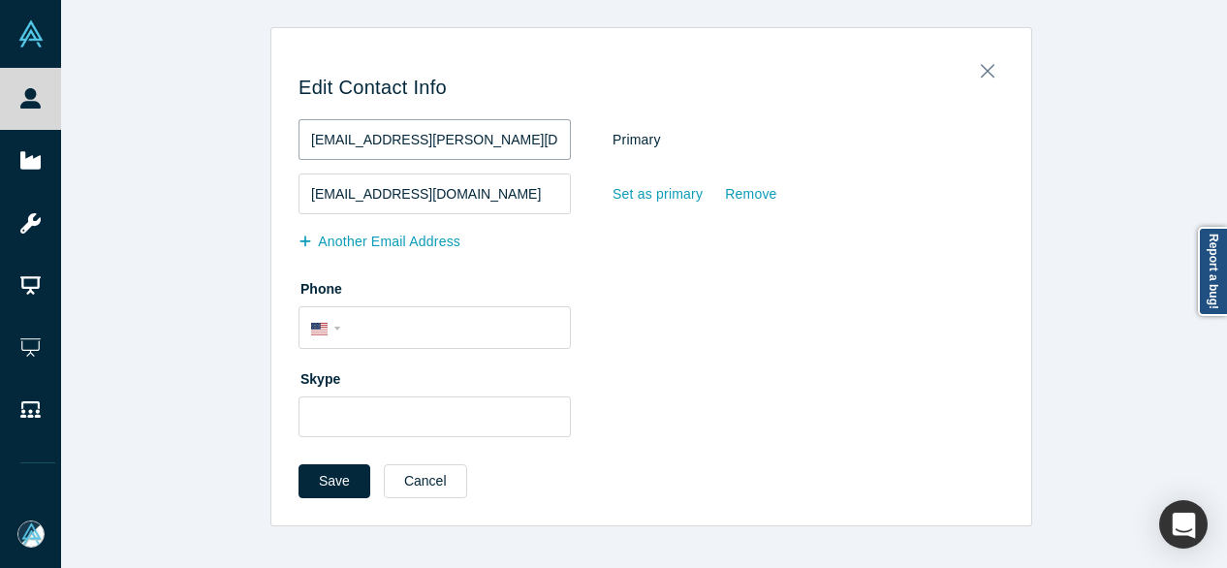
drag, startPoint x: 491, startPoint y: 146, endPoint x: 255, endPoint y: 154, distance: 235.7
click at [255, 154] on div "Edit Contact Info luke.n.deasy@gmail.com Primary luke@ignitexl.com Set as prima…" at bounding box center [651, 276] width 1181 height 499
click at [429, 247] on button "Another Email Address" at bounding box center [390, 242] width 182 height 34
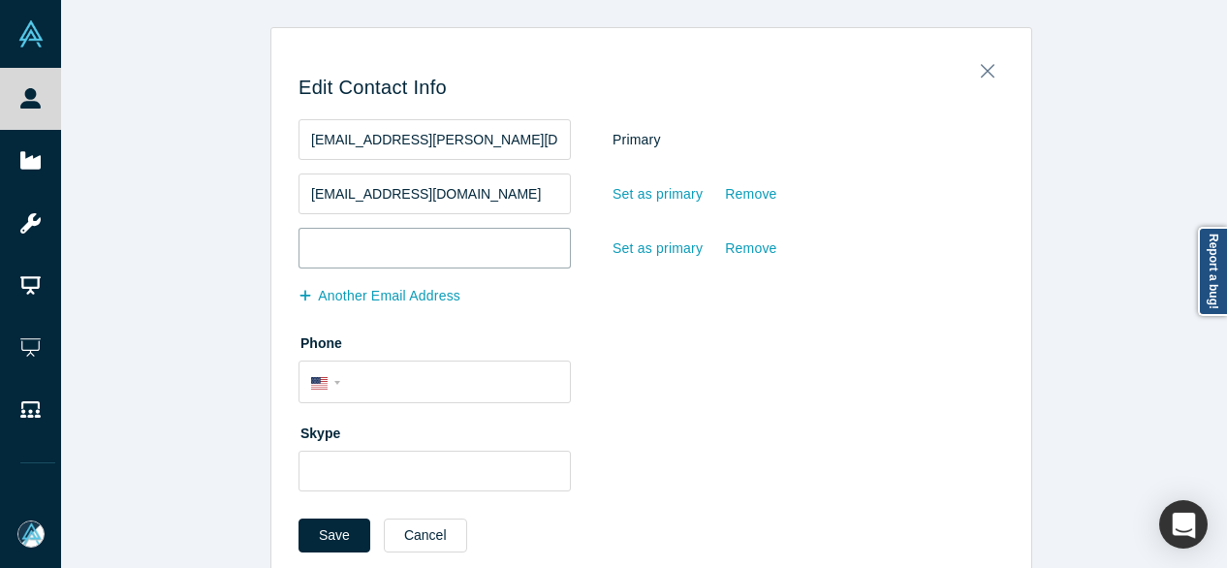
click at [338, 255] on input "email" at bounding box center [435, 248] width 272 height 41
paste input "lukendeasy@gmail.com"
type input "lukendeasy@gmail.com"
click at [312, 534] on button "Save" at bounding box center [335, 536] width 72 height 34
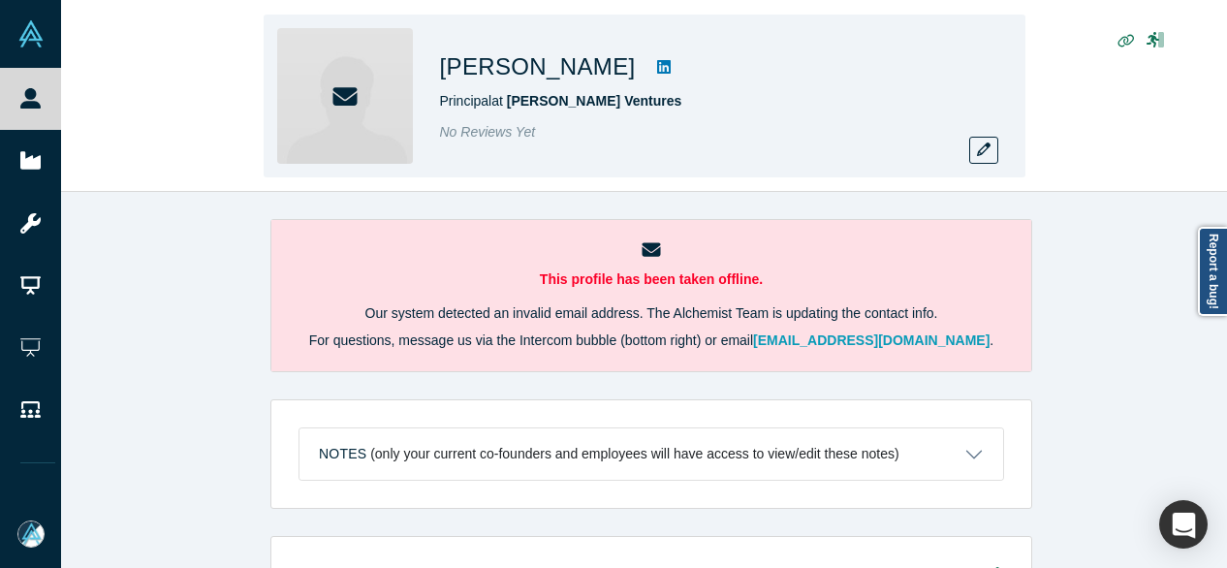
drag, startPoint x: 445, startPoint y: 74, endPoint x: 638, endPoint y: 67, distance: 193.1
click at [636, 67] on h1 "[PERSON_NAME]" at bounding box center [538, 66] width 196 height 35
copy h1 "[PERSON_NAME]"
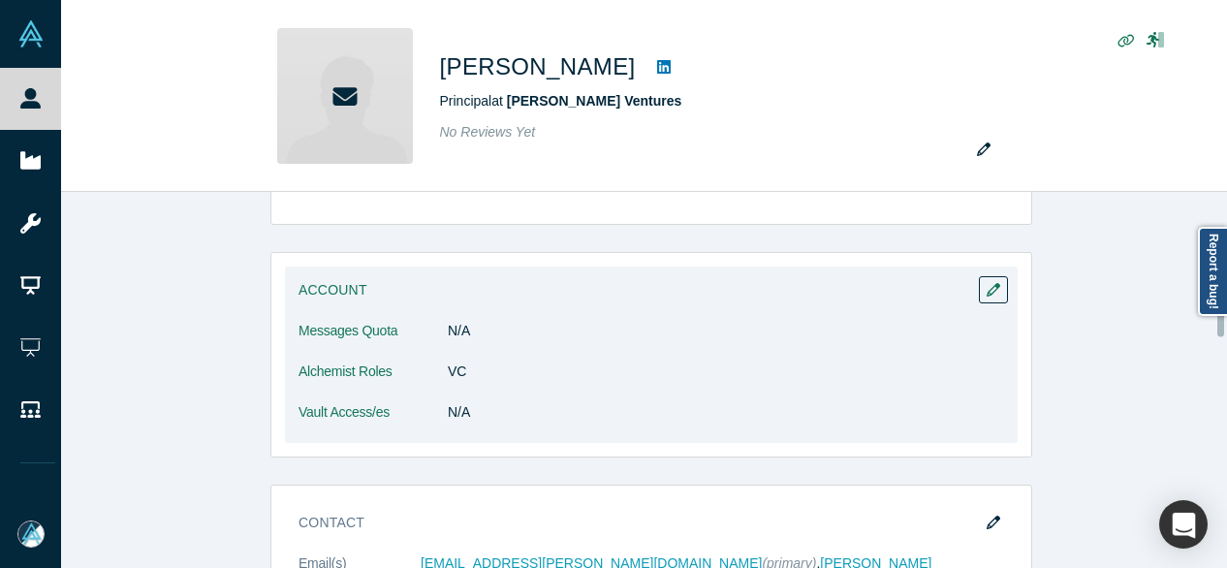
scroll to position [679, 0]
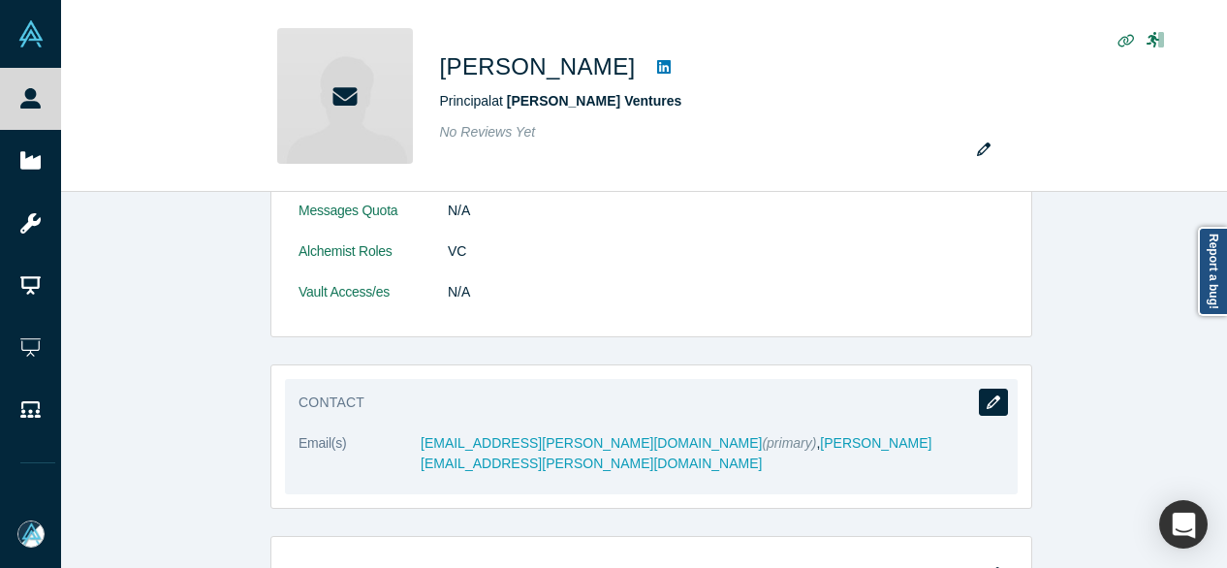
click at [989, 400] on icon "button" at bounding box center [994, 403] width 14 height 14
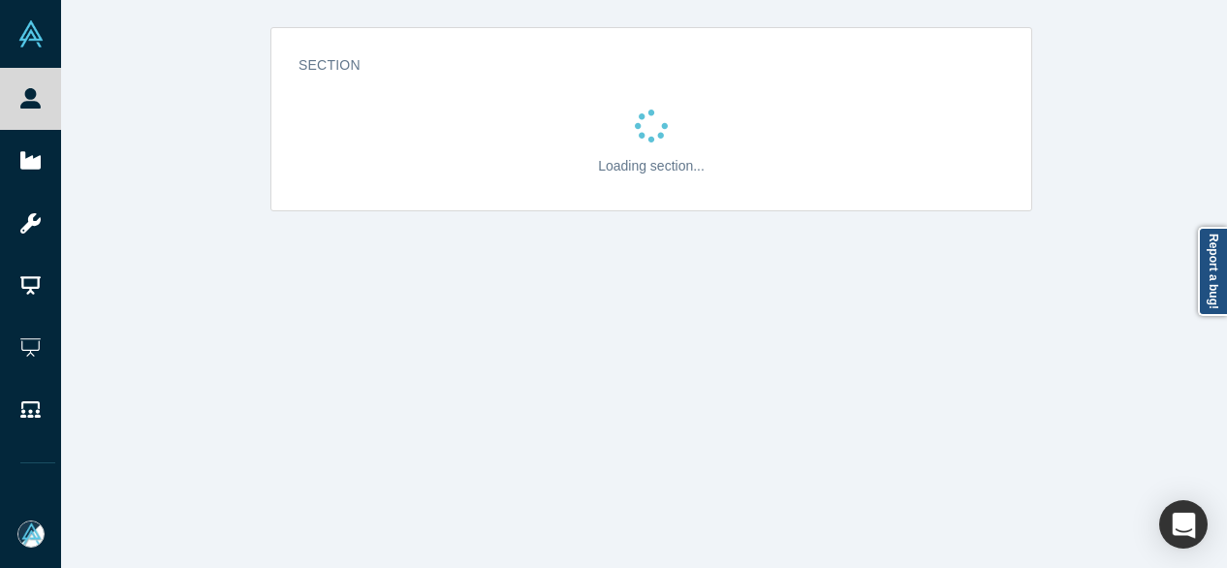
scroll to position [0, 0]
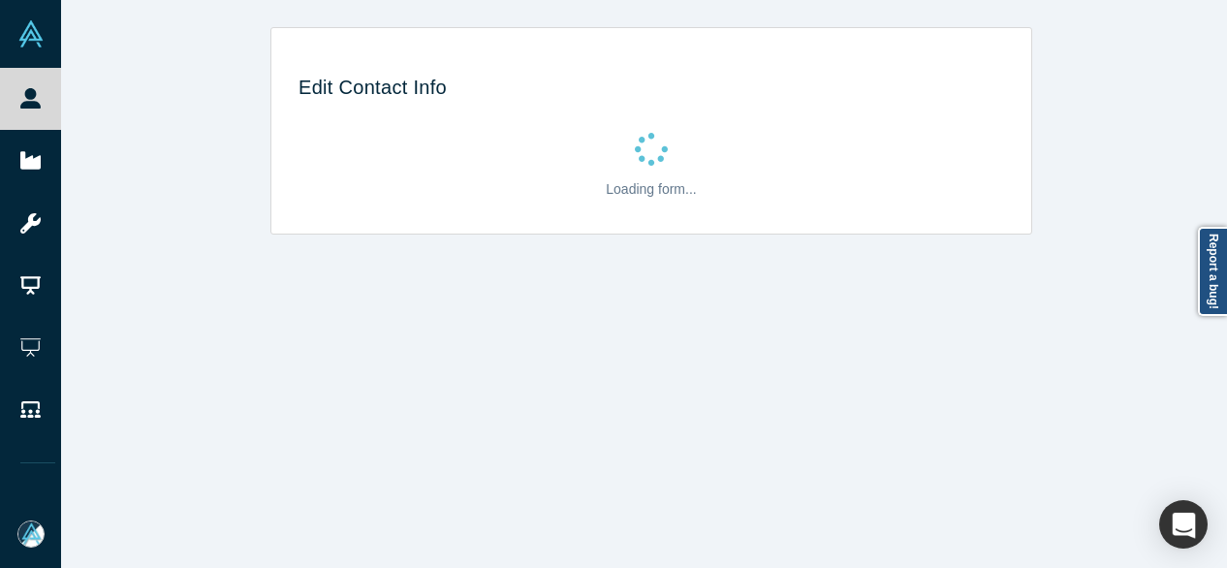
select select "US"
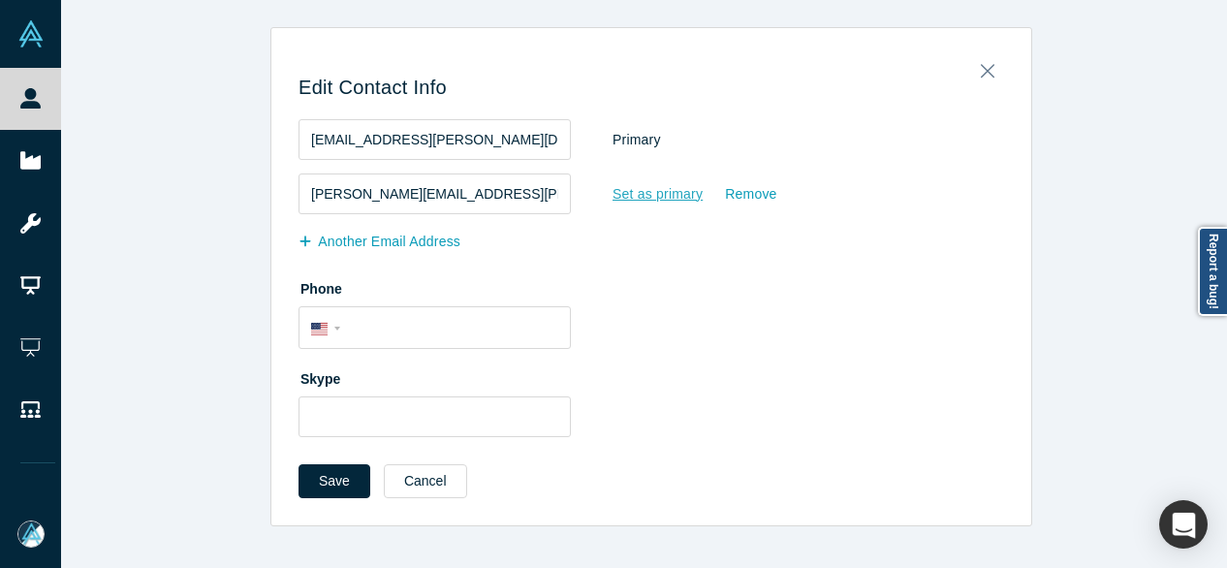
click at [660, 204] on div "Set as primary" at bounding box center [658, 194] width 92 height 34
click at [0, 0] on input "Set as primary" at bounding box center [0, 0] width 0 height 0
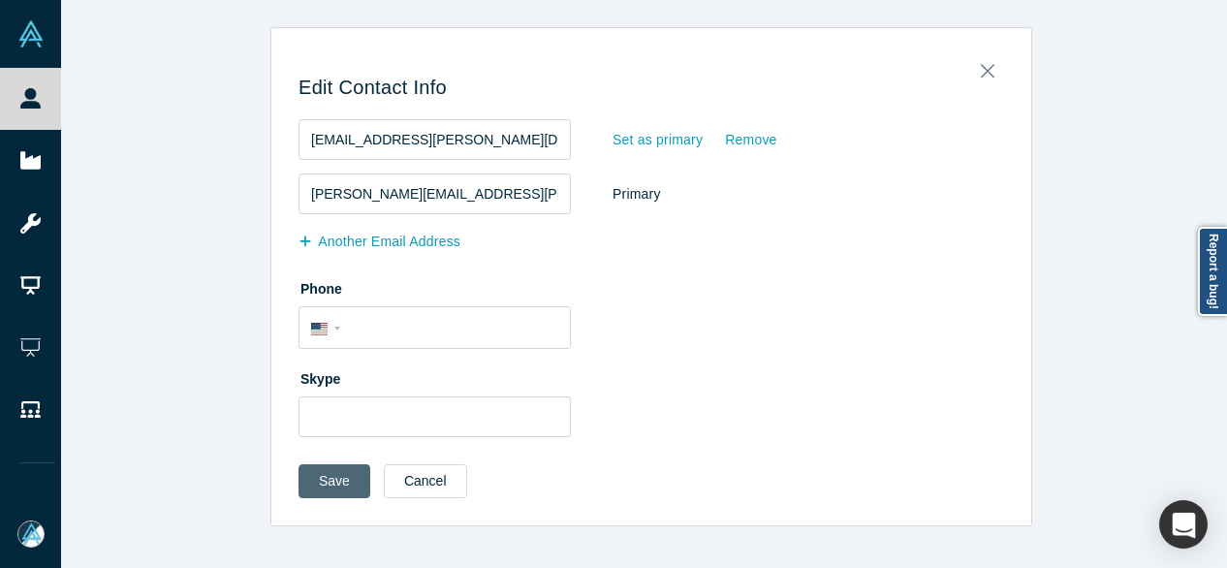
click at [338, 490] on button "Save" at bounding box center [335, 481] width 72 height 34
